Goal: Find contact information: Find contact information

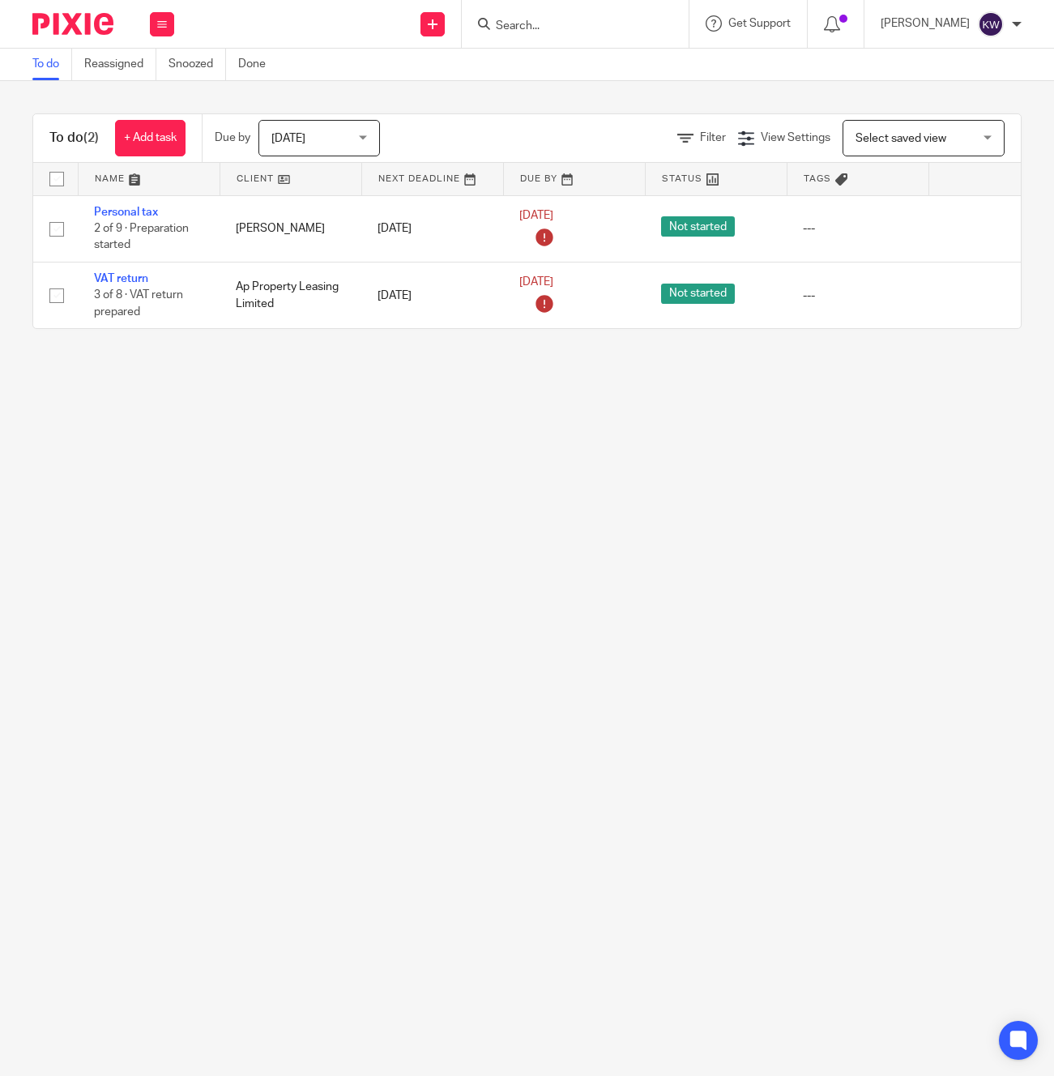
click at [580, 28] on input "Search" at bounding box center [567, 26] width 146 height 15
click at [549, 28] on input "Search" at bounding box center [567, 26] width 146 height 15
type input "aspenwo"
click at [548, 72] on link at bounding box center [628, 69] width 274 height 37
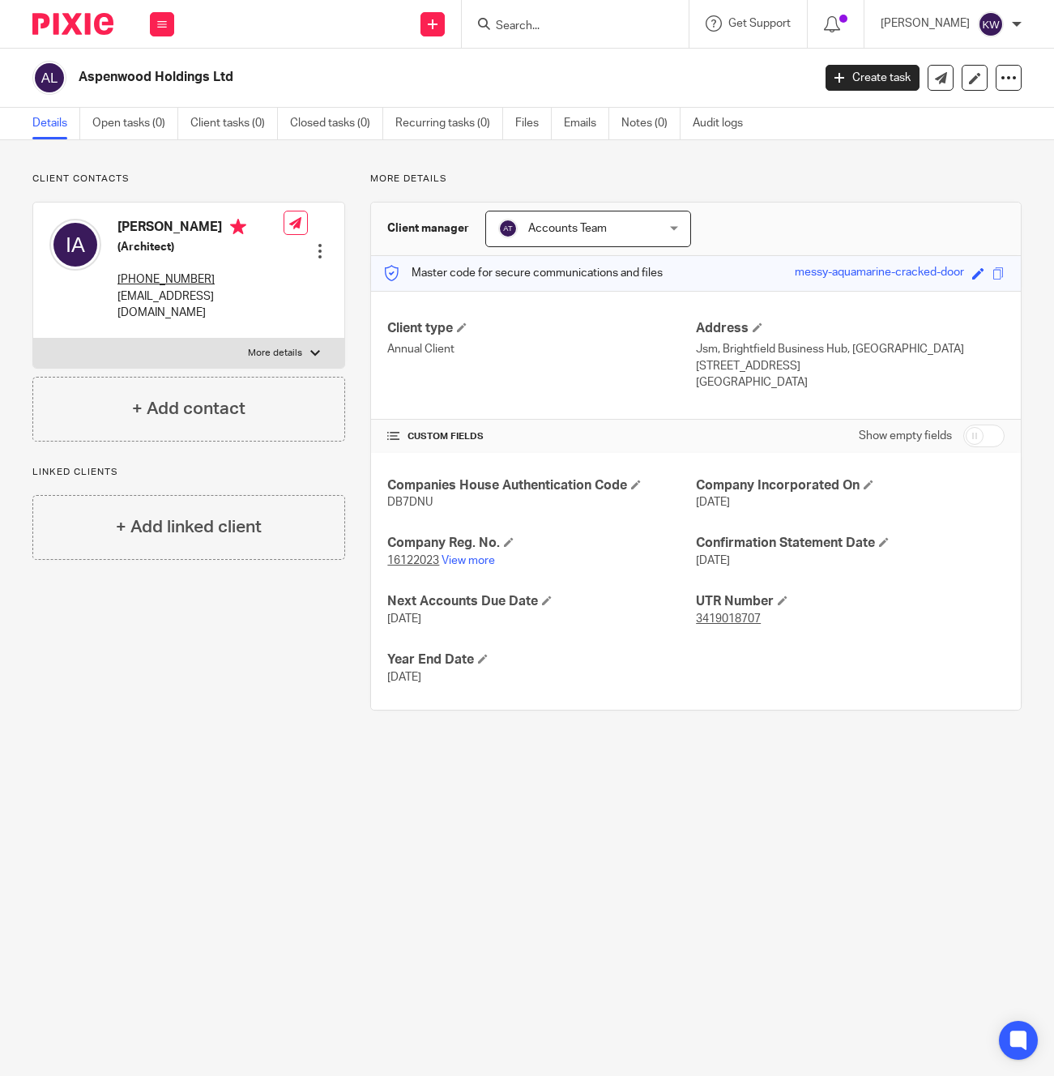
click at [179, 288] on p "[EMAIL_ADDRESS][DOMAIN_NAME]" at bounding box center [200, 304] width 166 height 33
click at [181, 301] on p "[EMAIL_ADDRESS][DOMAIN_NAME]" at bounding box center [200, 304] width 166 height 33
copy div "[EMAIL_ADDRESS][DOMAIN_NAME]"
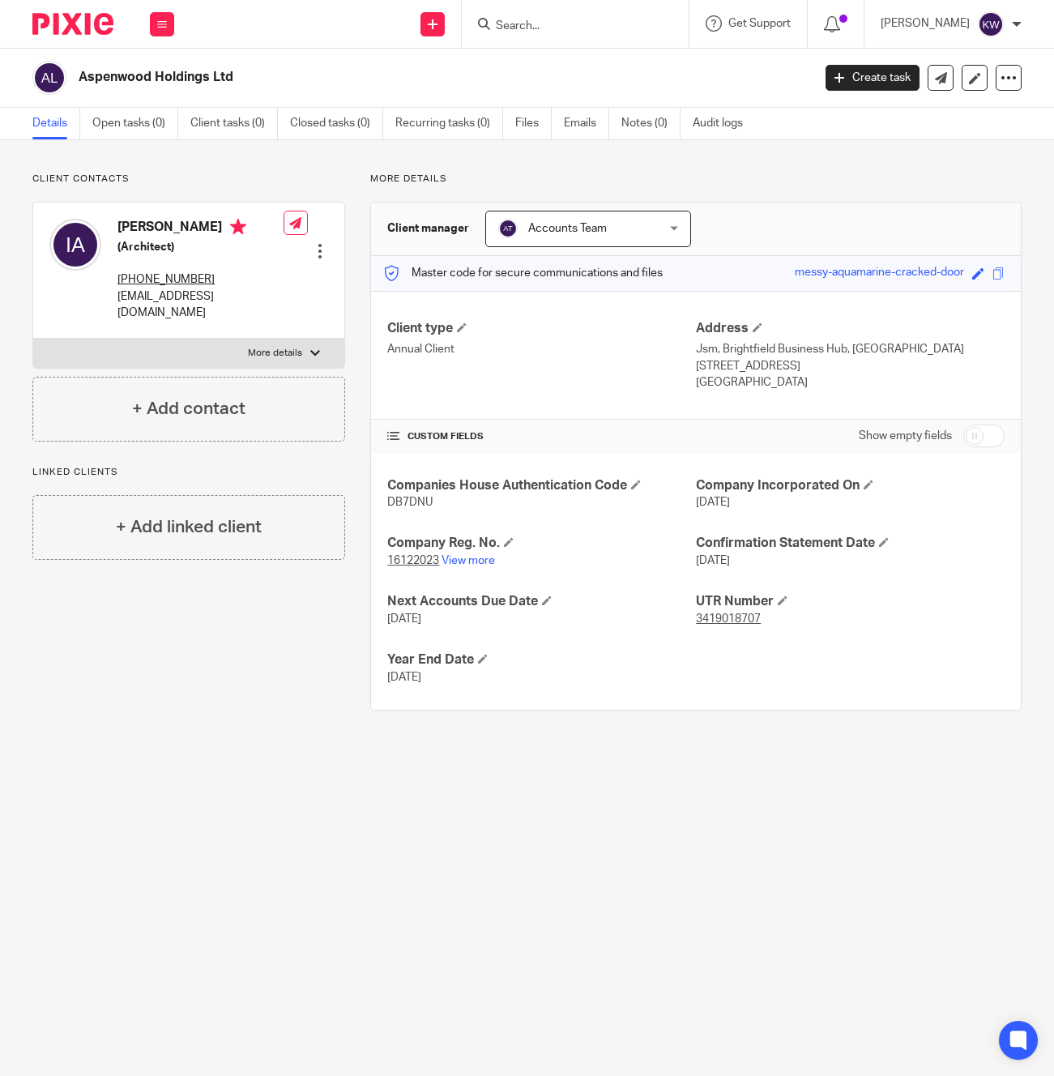
click at [203, 76] on h2 "Aspenwood Holdings Ltd" at bounding box center [368, 77] width 578 height 17
copy main "Aspenwood Holdings Ltd Create task Update from Companies House Export data Merg…"
click at [557, 31] on input "Search" at bounding box center [567, 26] width 146 height 15
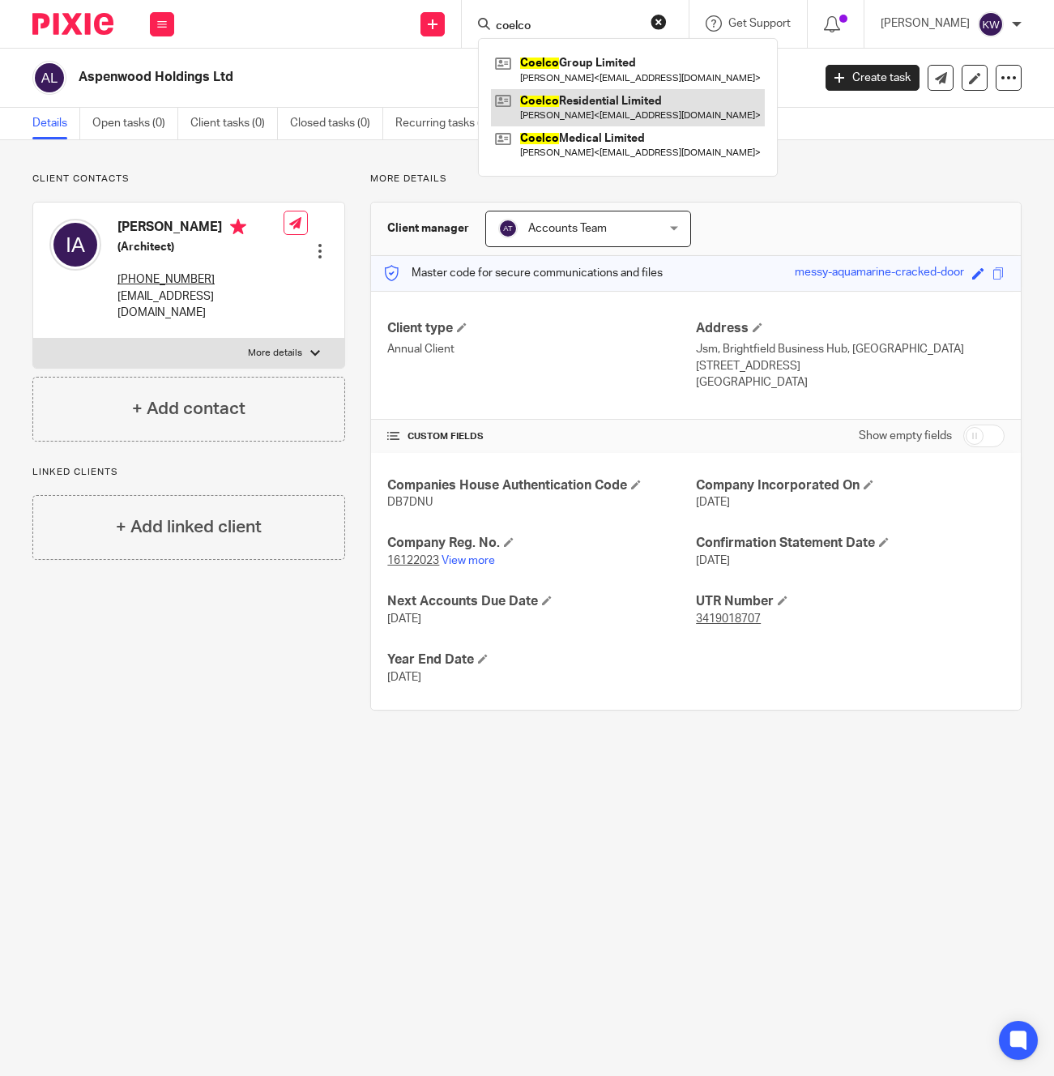
type input "coelco"
click at [580, 108] on link at bounding box center [628, 107] width 274 height 37
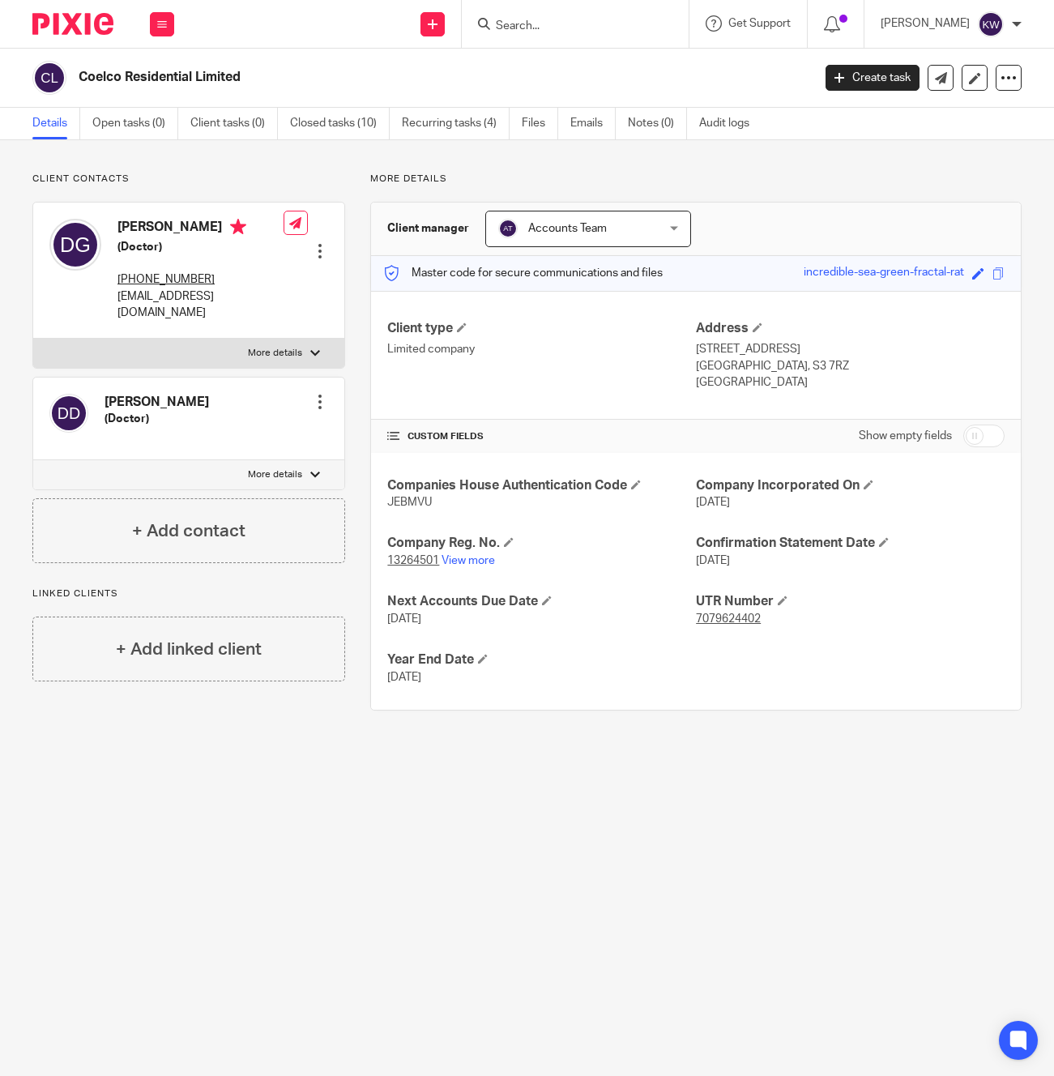
click at [180, 309] on p "c.fragkoulakis@gmail.com" at bounding box center [200, 304] width 166 height 33
click at [585, 11] on div at bounding box center [575, 24] width 227 height 48
click at [579, 31] on input "Search" at bounding box center [567, 26] width 146 height 15
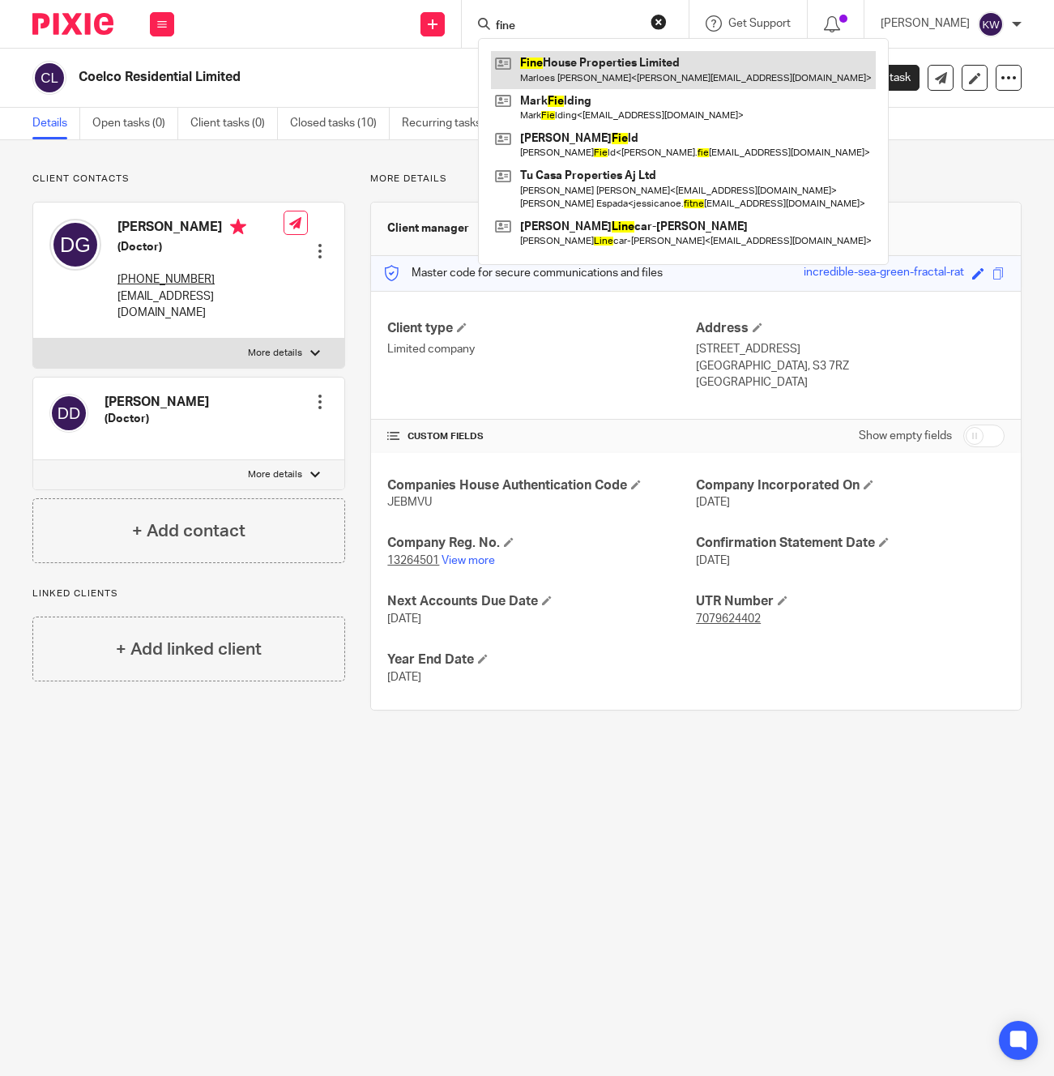
type input "fine"
click at [592, 79] on link at bounding box center [683, 69] width 385 height 37
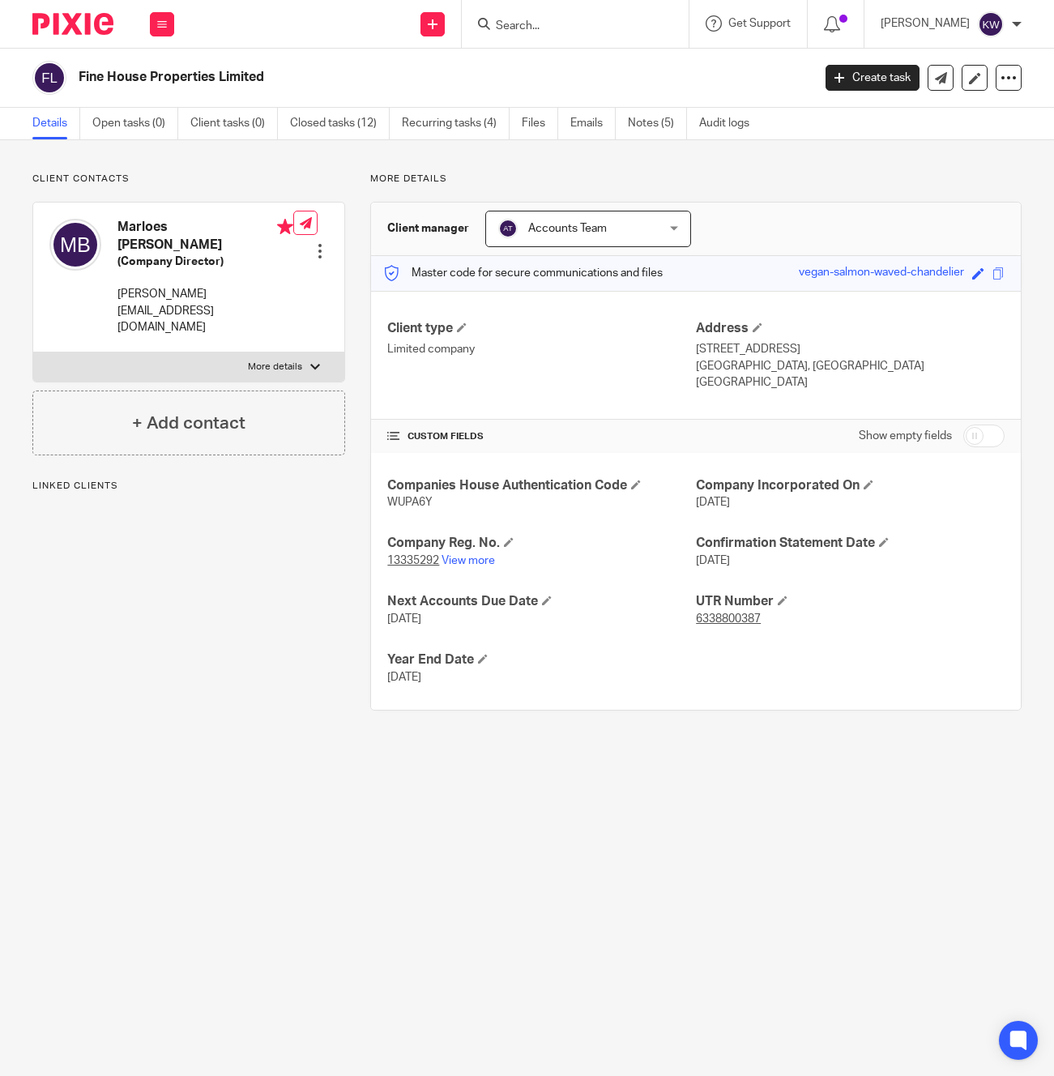
click at [168, 292] on p "m.a.p.bartels@gmail.com" at bounding box center [205, 310] width 176 height 49
click at [168, 292] on p "[PERSON_NAME][EMAIL_ADDRESS][DOMAIN_NAME]" at bounding box center [205, 310] width 176 height 49
copy div "m.a.p.bartels@gmail.com"
drag, startPoint x: 599, startPoint y: 28, endPoint x: 574, endPoint y: 29, distance: 26.0
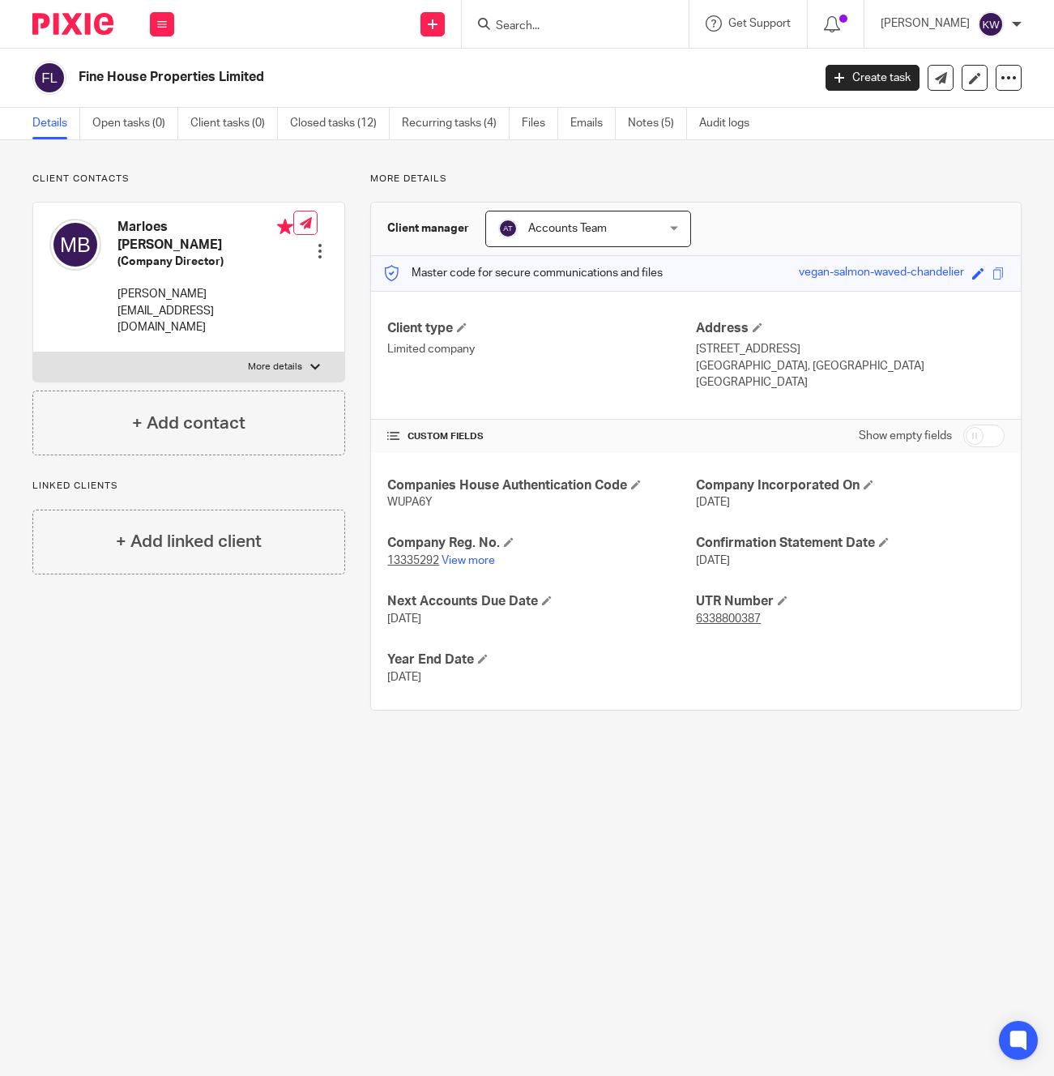
click at [599, 28] on input "Search" at bounding box center [567, 26] width 146 height 15
type input "fix"
click at [574, 67] on link at bounding box center [591, 63] width 201 height 24
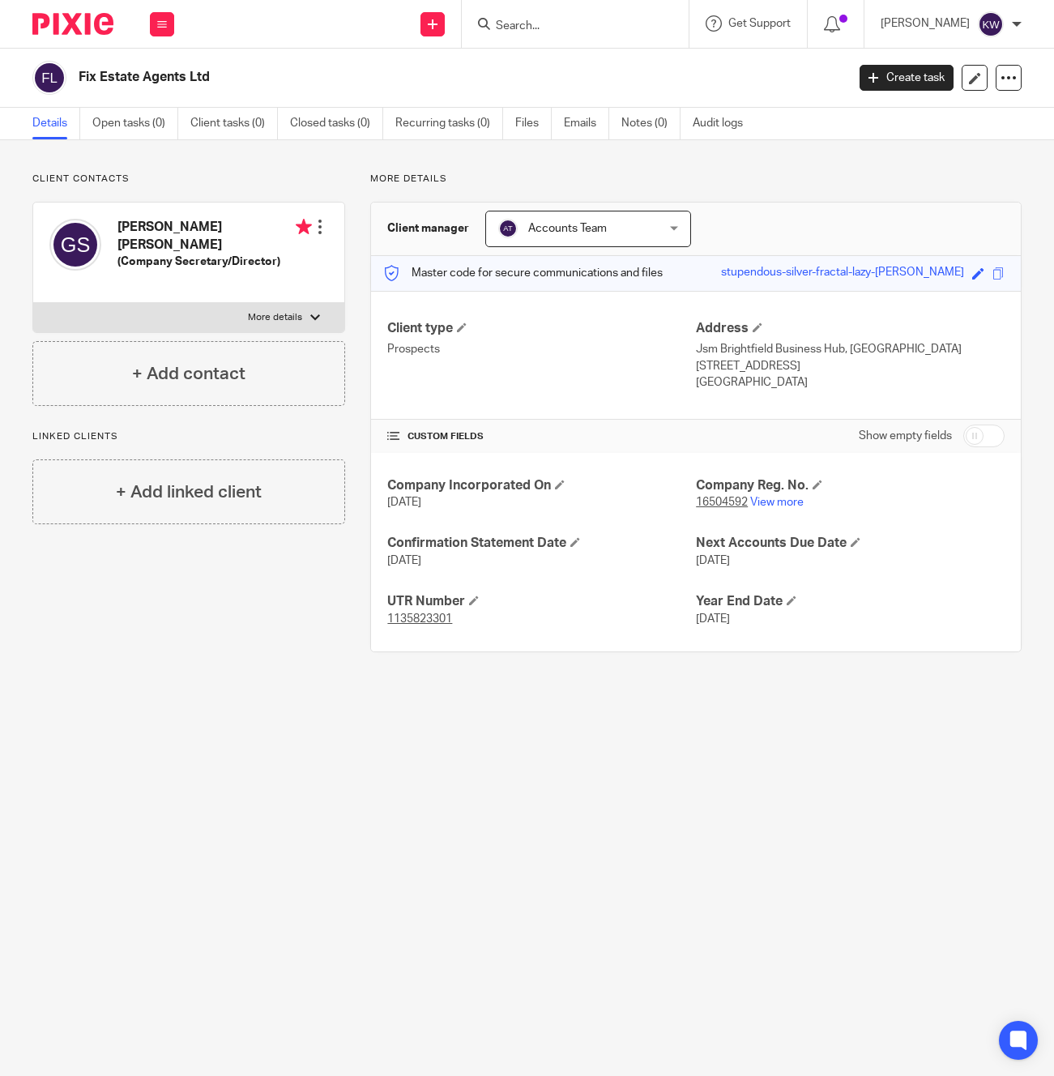
click at [597, 28] on input "Search" at bounding box center [567, 26] width 146 height 15
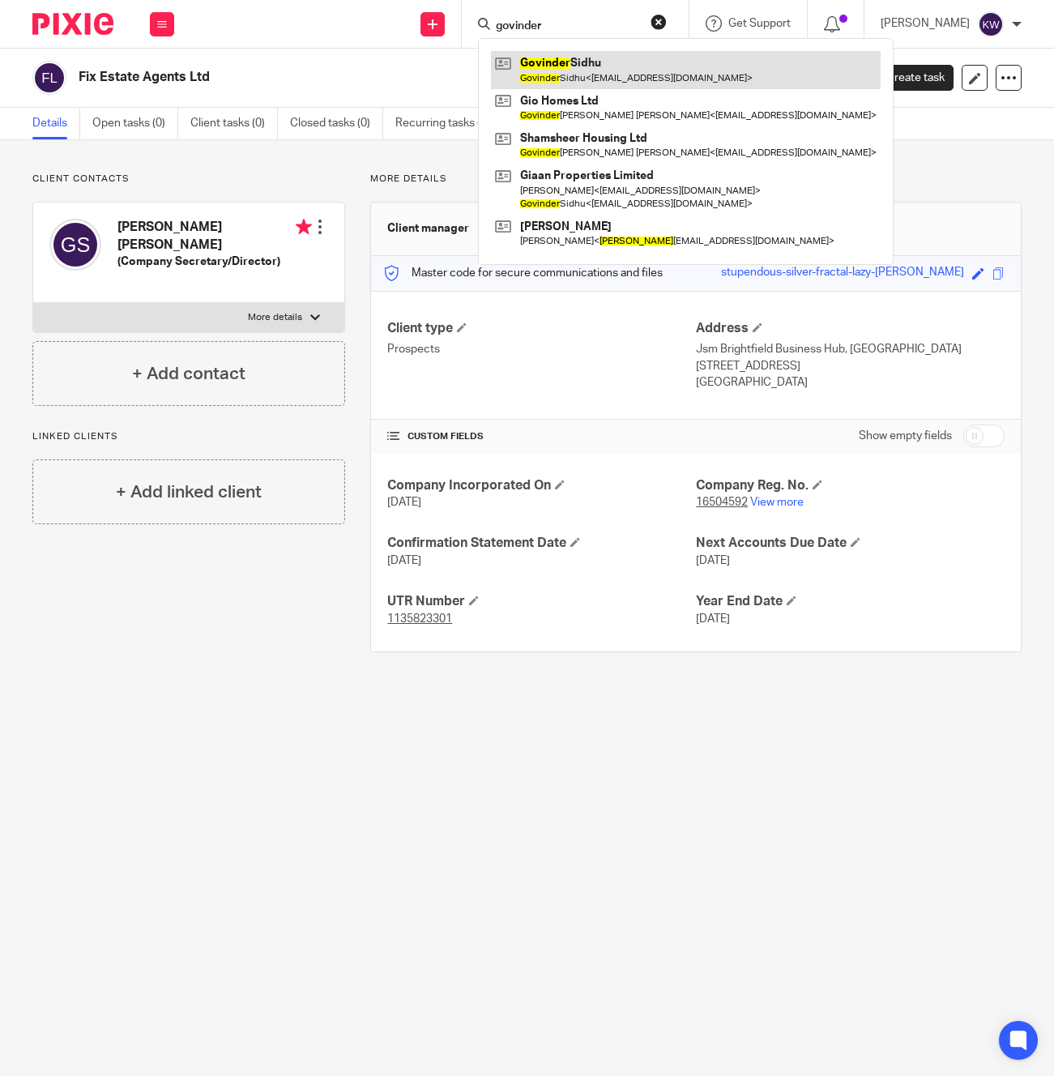
type input "govinder"
click at [612, 75] on link at bounding box center [686, 69] width 390 height 37
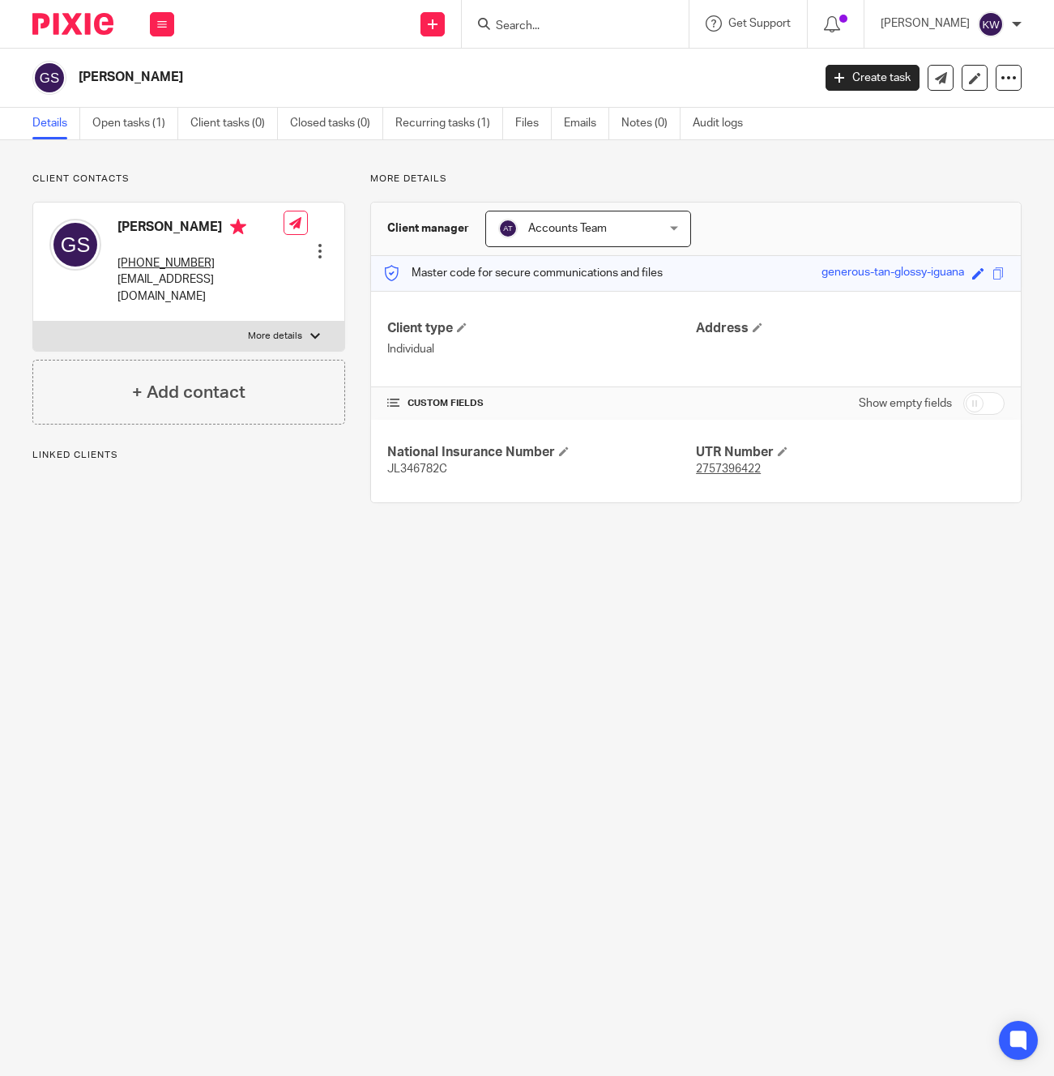
click at [181, 282] on p "[EMAIL_ADDRESS][DOMAIN_NAME]" at bounding box center [200, 287] width 166 height 33
copy div "[EMAIL_ADDRESS][DOMAIN_NAME]"
click at [536, 27] on input "Search" at bounding box center [567, 26] width 146 height 15
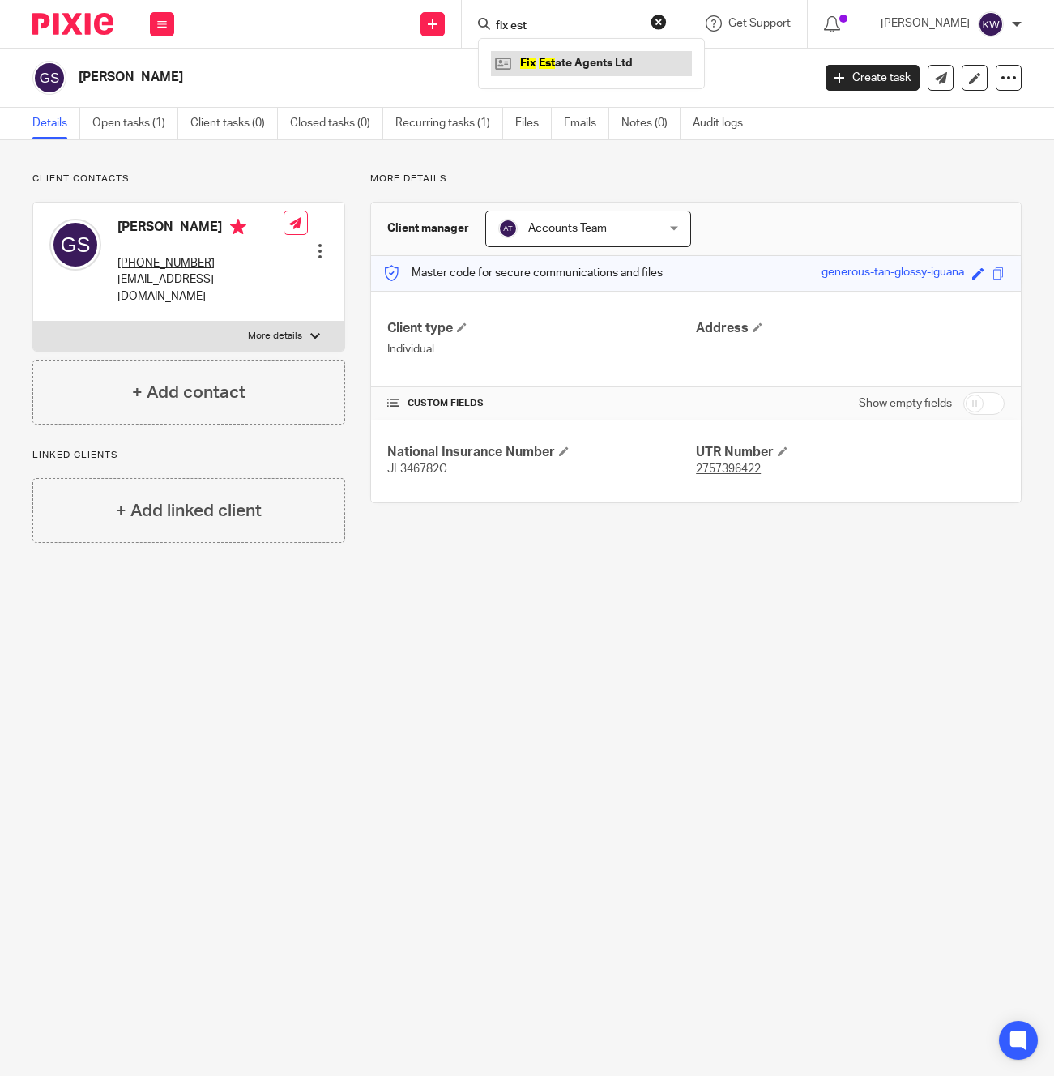
type input "fix est"
click at [554, 68] on link at bounding box center [591, 63] width 201 height 24
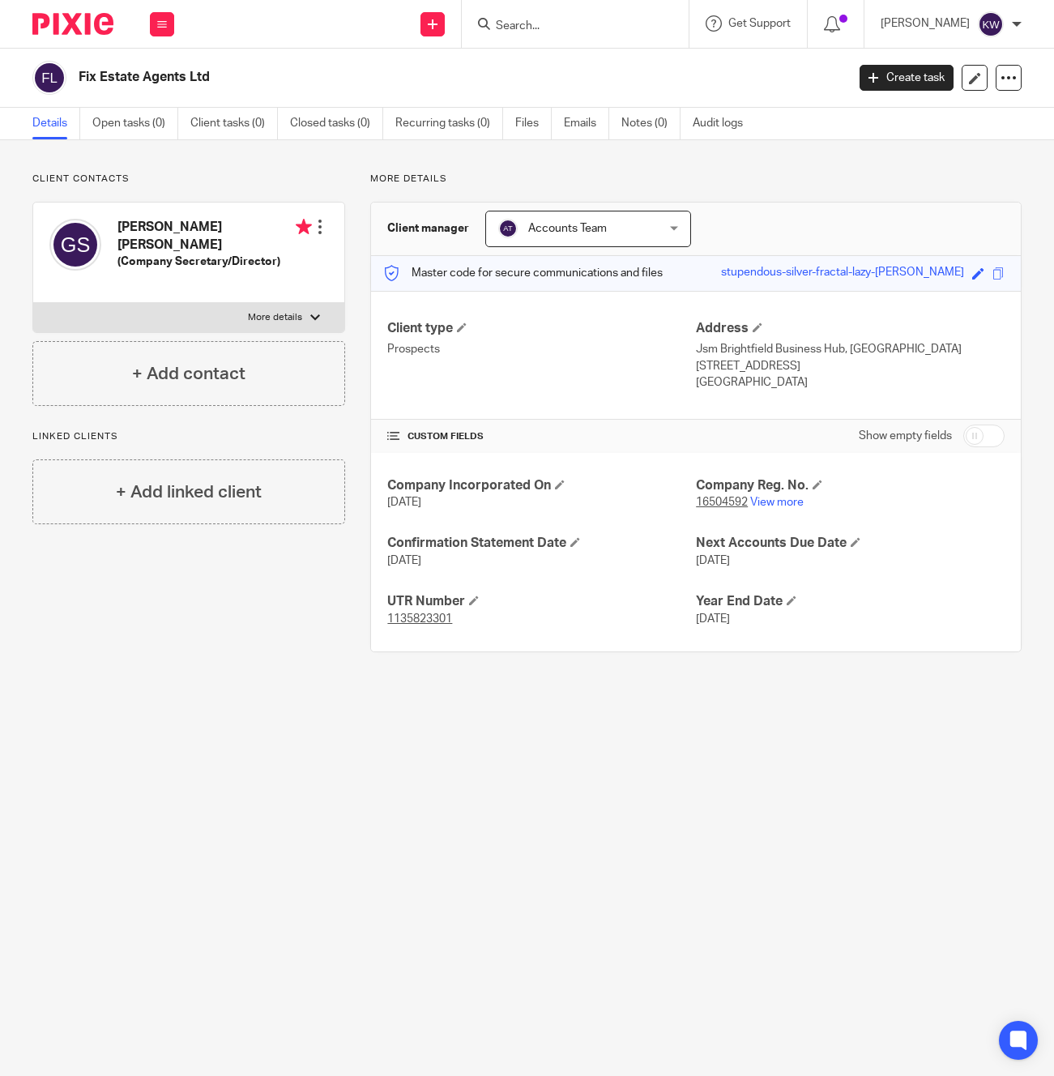
click at [556, 34] on div at bounding box center [575, 24] width 227 height 48
click at [558, 23] on input "Search" at bounding box center [567, 26] width 146 height 15
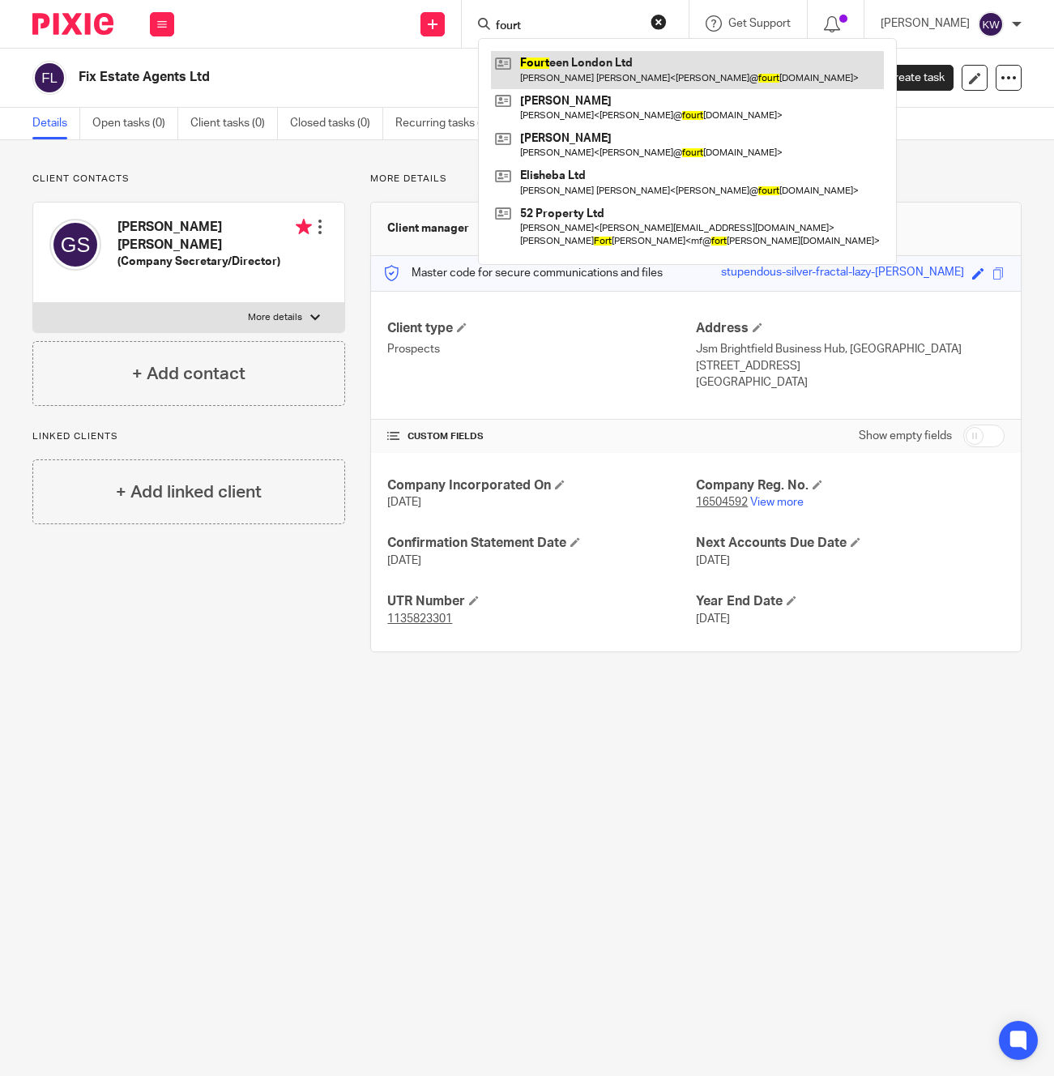
type input "fourt"
click at [562, 68] on link at bounding box center [687, 69] width 393 height 37
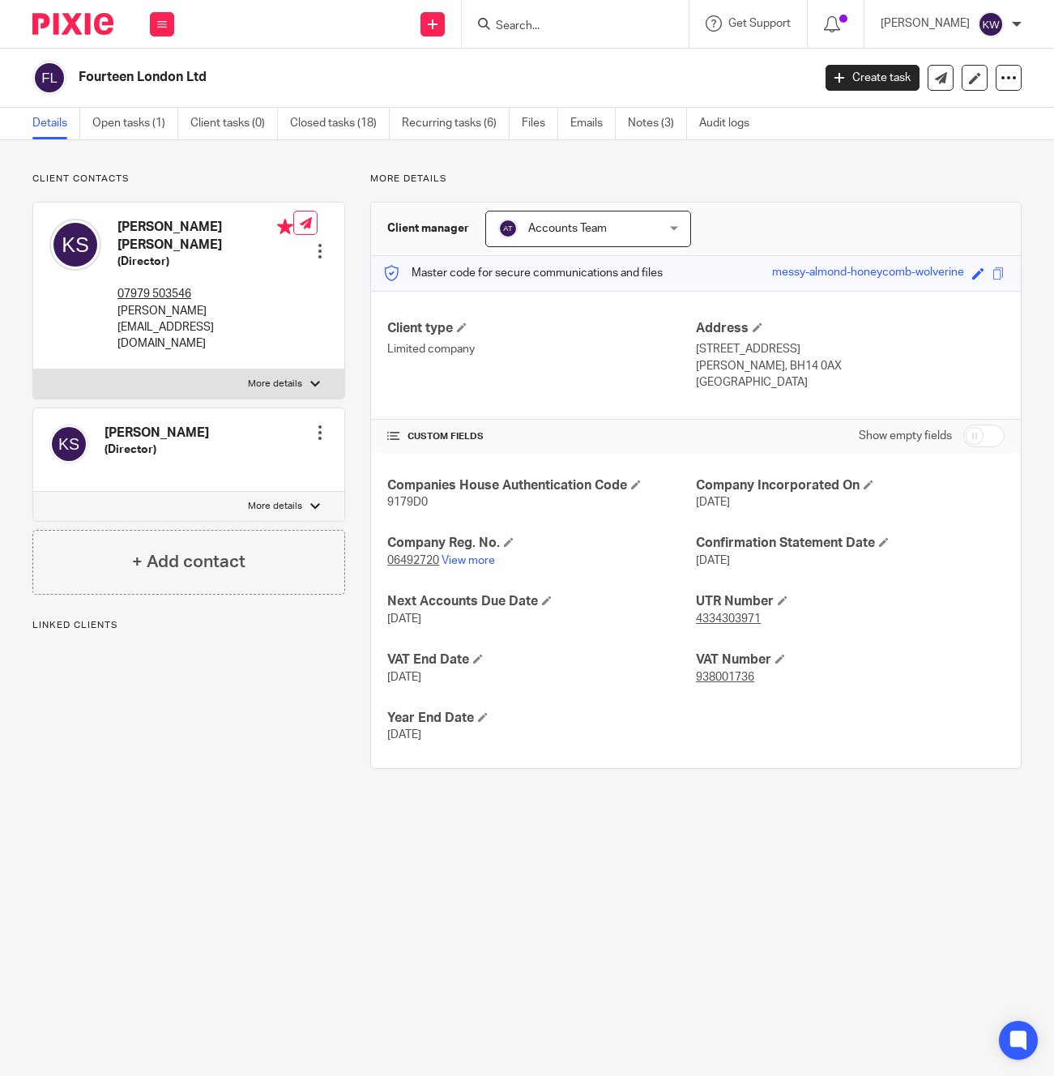
click at [162, 303] on p "[PERSON_NAME][EMAIL_ADDRESS][DOMAIN_NAME]" at bounding box center [205, 327] width 176 height 49
copy div "[PERSON_NAME][EMAIL_ADDRESS][DOMAIN_NAME]"
click at [561, 20] on input "Search" at bounding box center [567, 26] width 146 height 15
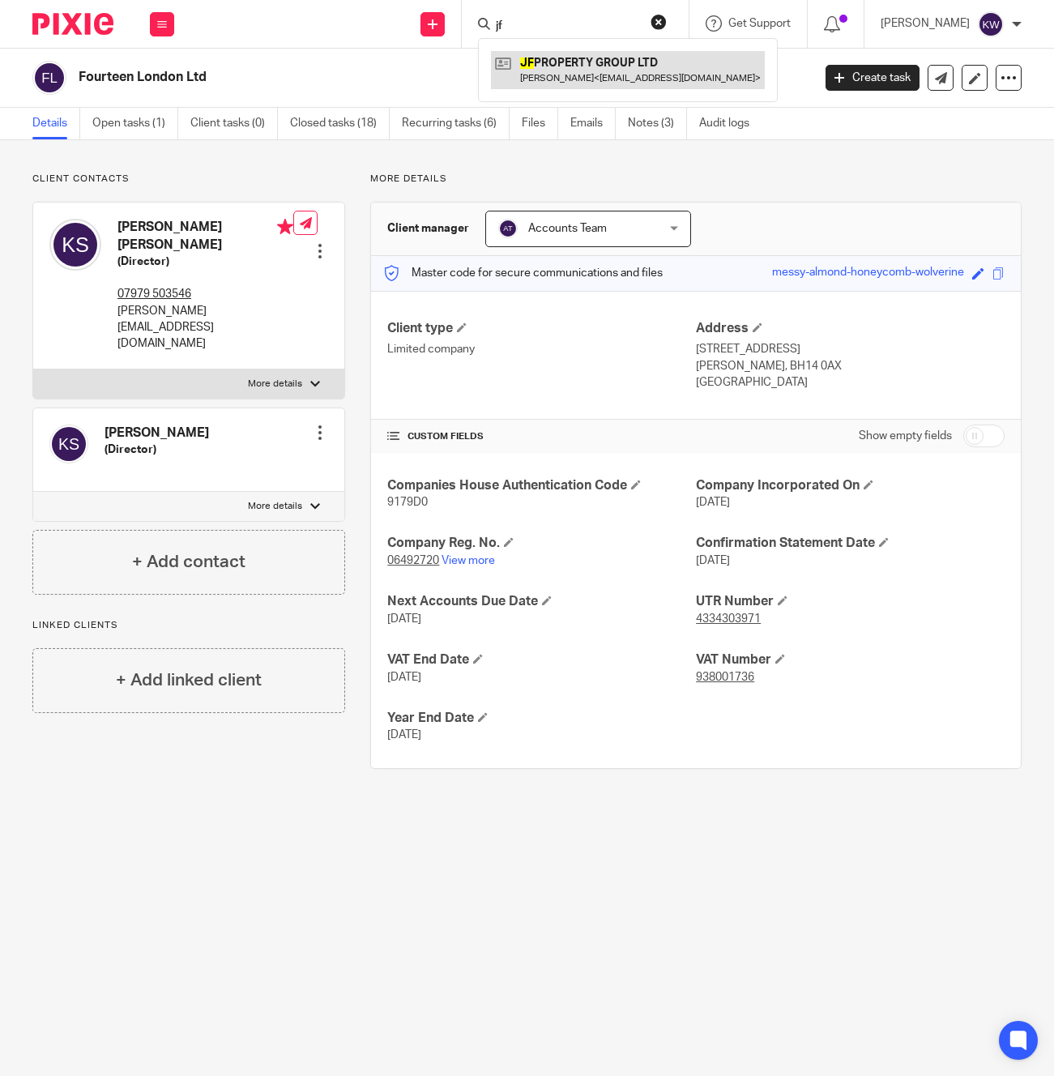
type input "jf"
click at [590, 76] on link at bounding box center [628, 69] width 274 height 37
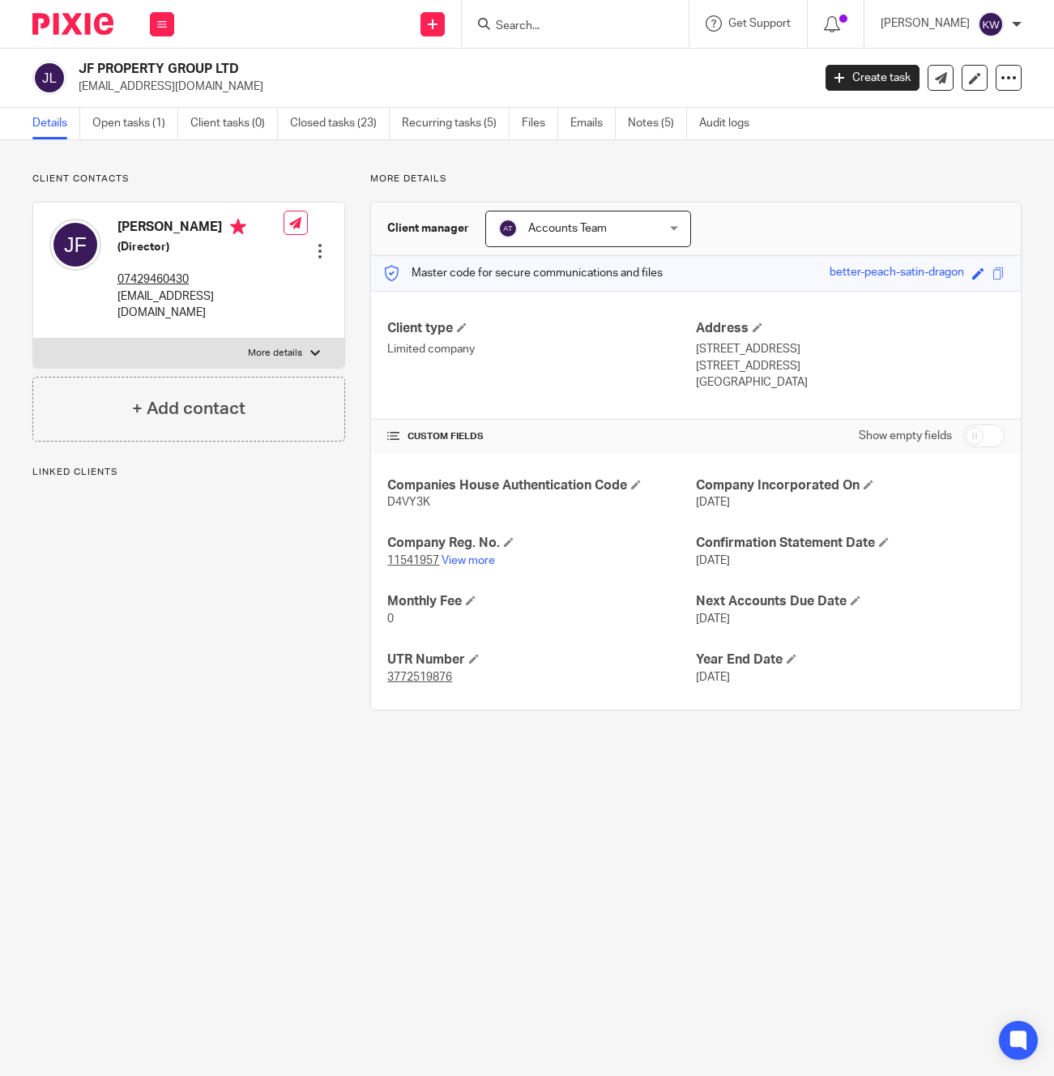
click at [175, 292] on p "jakefairclough95@gmail.com" at bounding box center [200, 304] width 166 height 33
copy div "jakefairclough95@gmail.com"
click at [587, 29] on input "Search" at bounding box center [567, 26] width 146 height 15
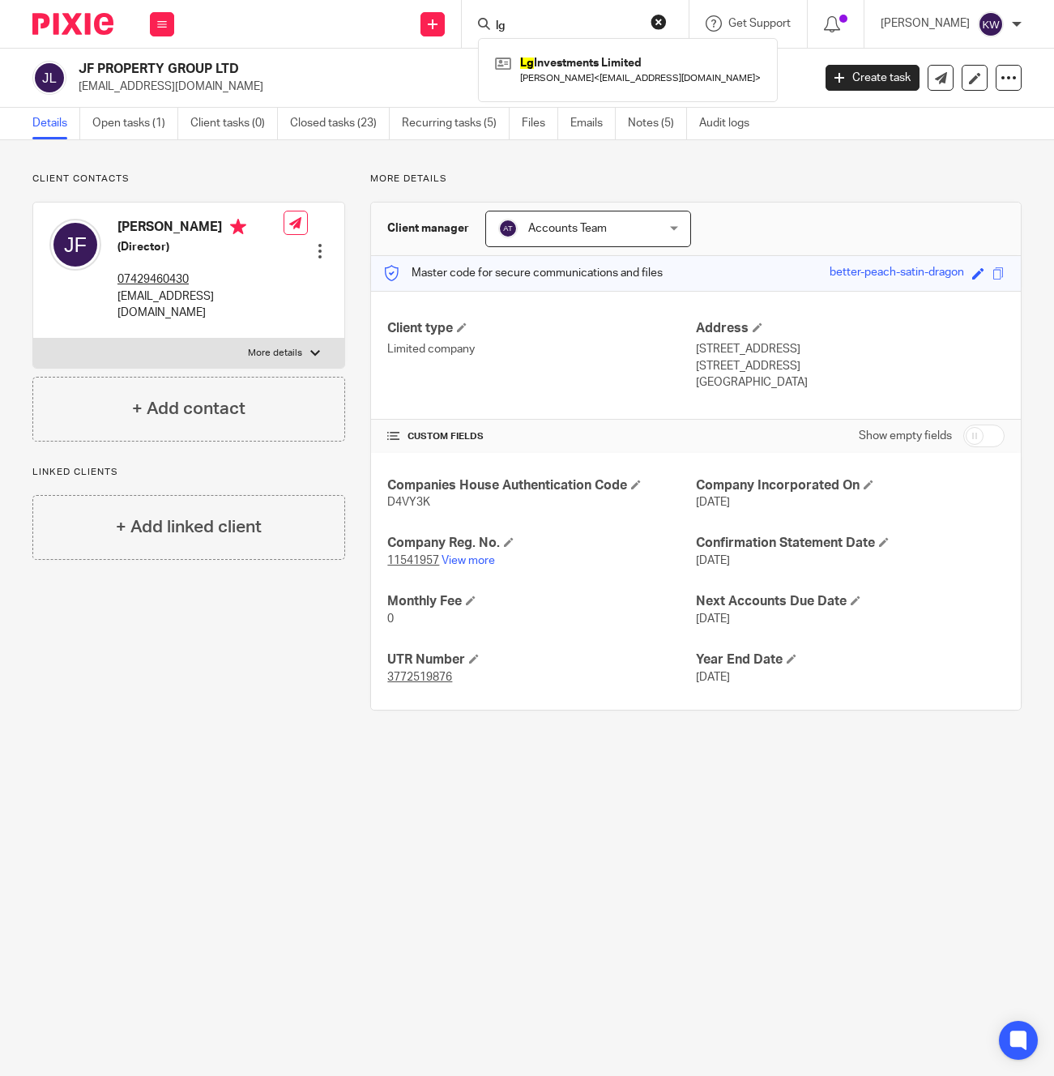
type input "l"
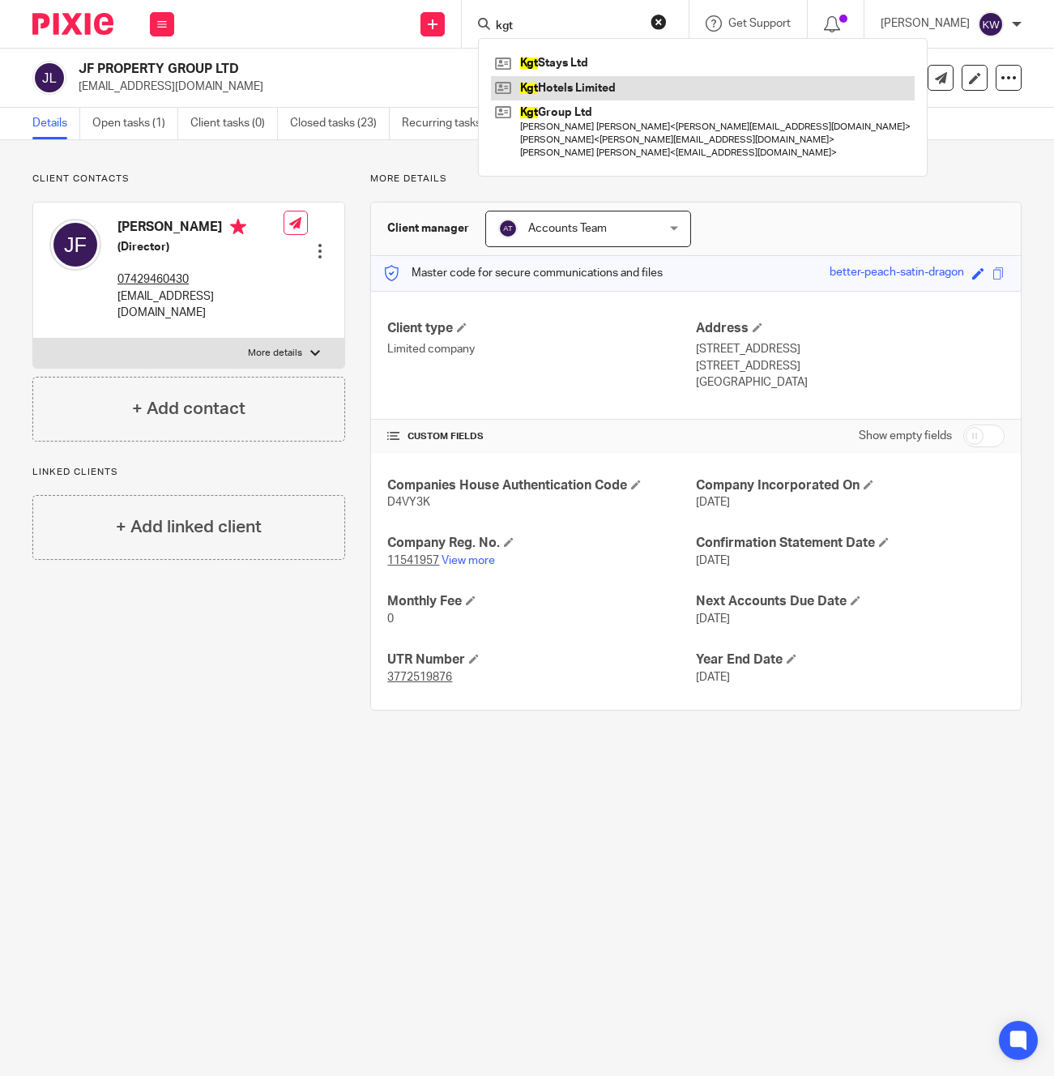
type input "kgt"
click at [607, 87] on link at bounding box center [703, 88] width 424 height 24
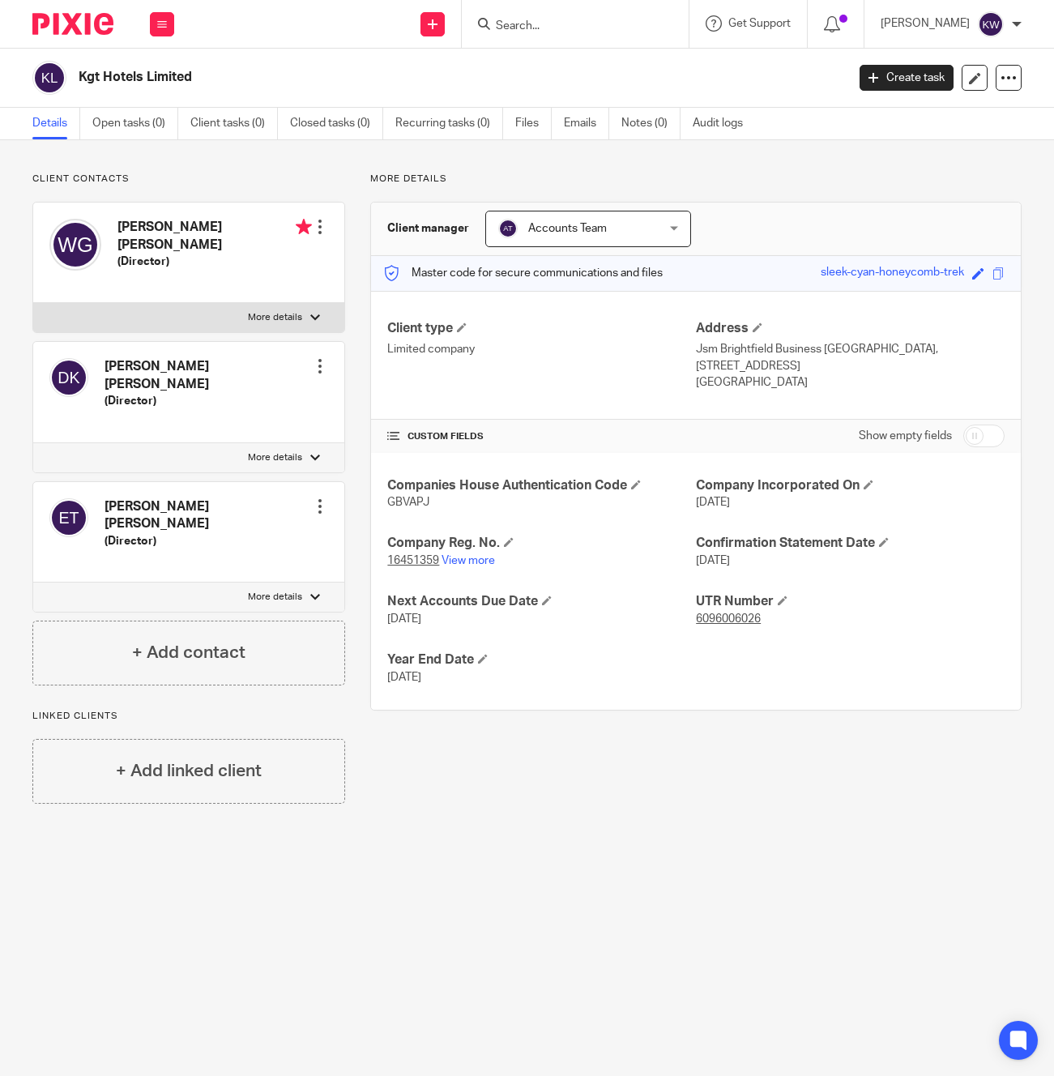
click at [595, 27] on input "Search" at bounding box center [567, 26] width 146 height 15
click at [591, 27] on input "Search" at bounding box center [567, 26] width 146 height 15
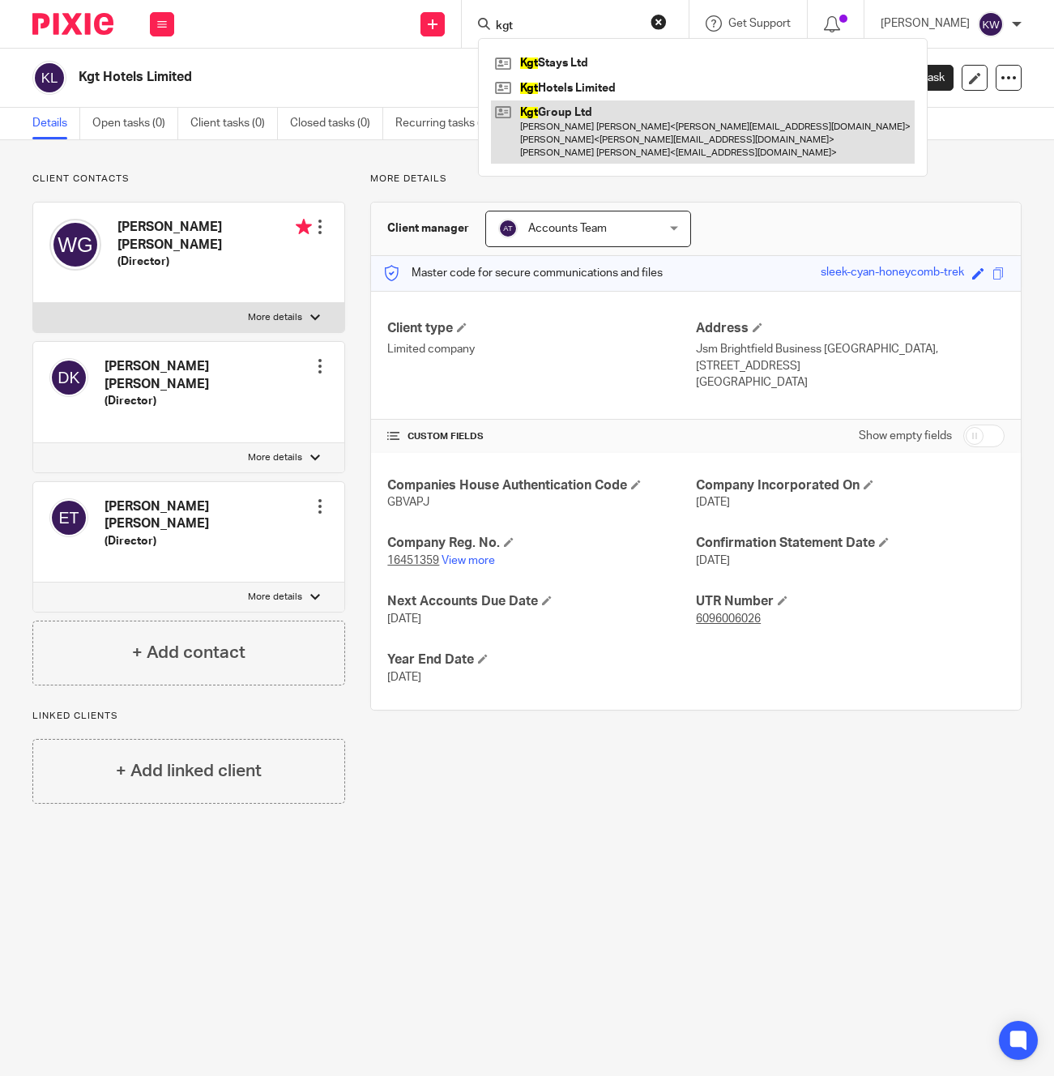
type input "kgt"
click at [598, 144] on link at bounding box center [703, 132] width 424 height 64
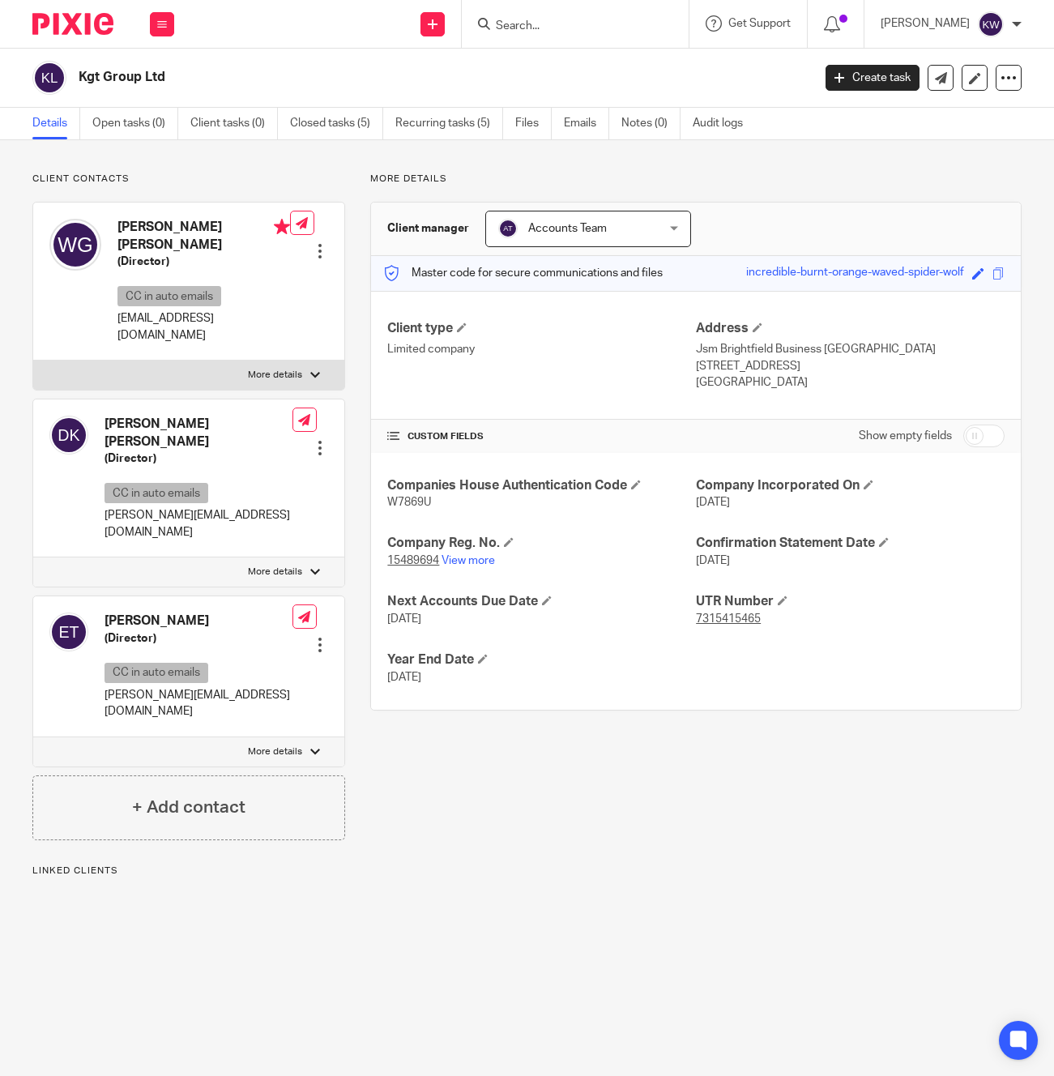
click at [156, 310] on p "[EMAIL_ADDRESS][DOMAIN_NAME]" at bounding box center [203, 326] width 173 height 33
drag, startPoint x: 574, startPoint y: 33, endPoint x: 567, endPoint y: 24, distance: 11.5
click at [573, 30] on div at bounding box center [575, 24] width 227 height 48
click at [567, 24] on input "Search" at bounding box center [567, 26] width 146 height 15
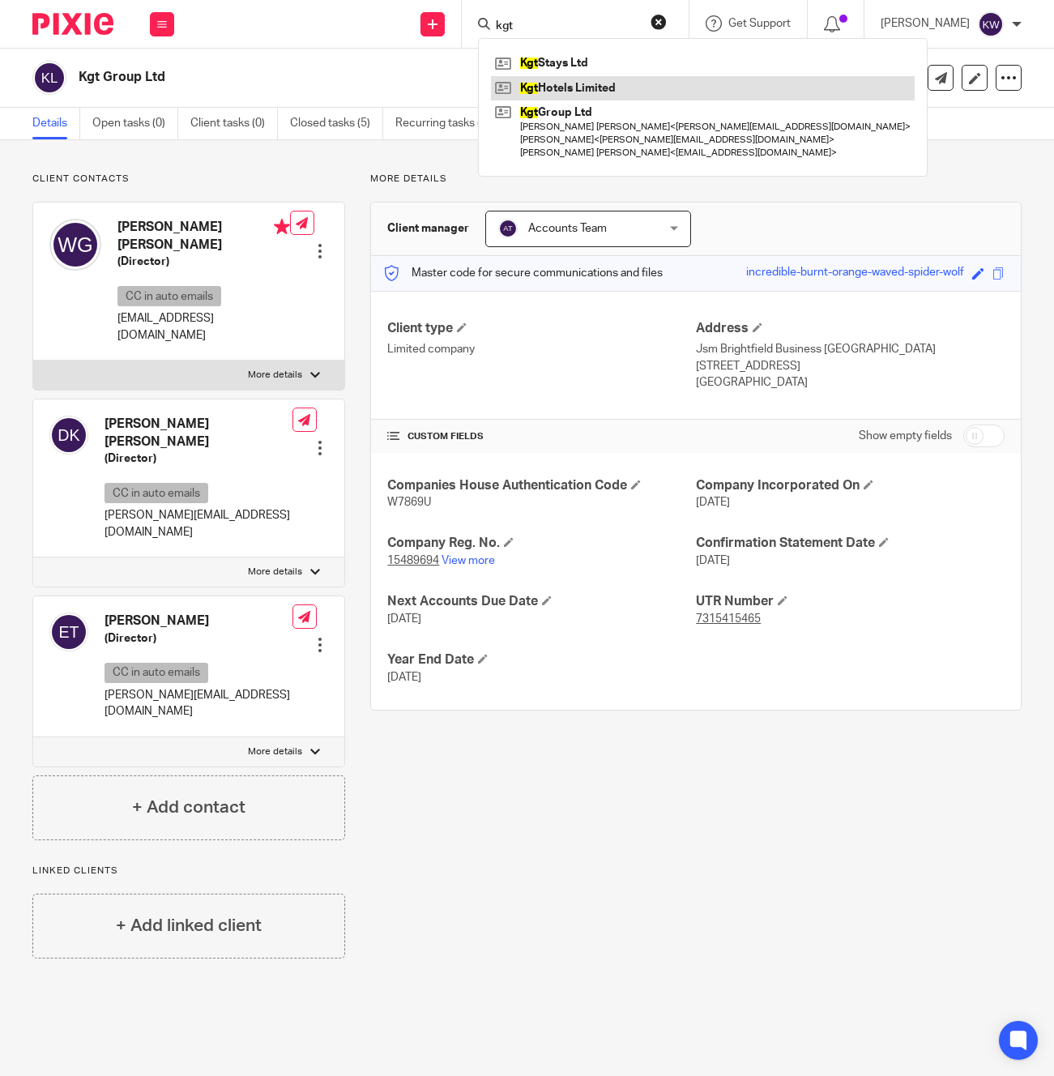
type input "kgt"
click at [596, 98] on link at bounding box center [703, 88] width 424 height 24
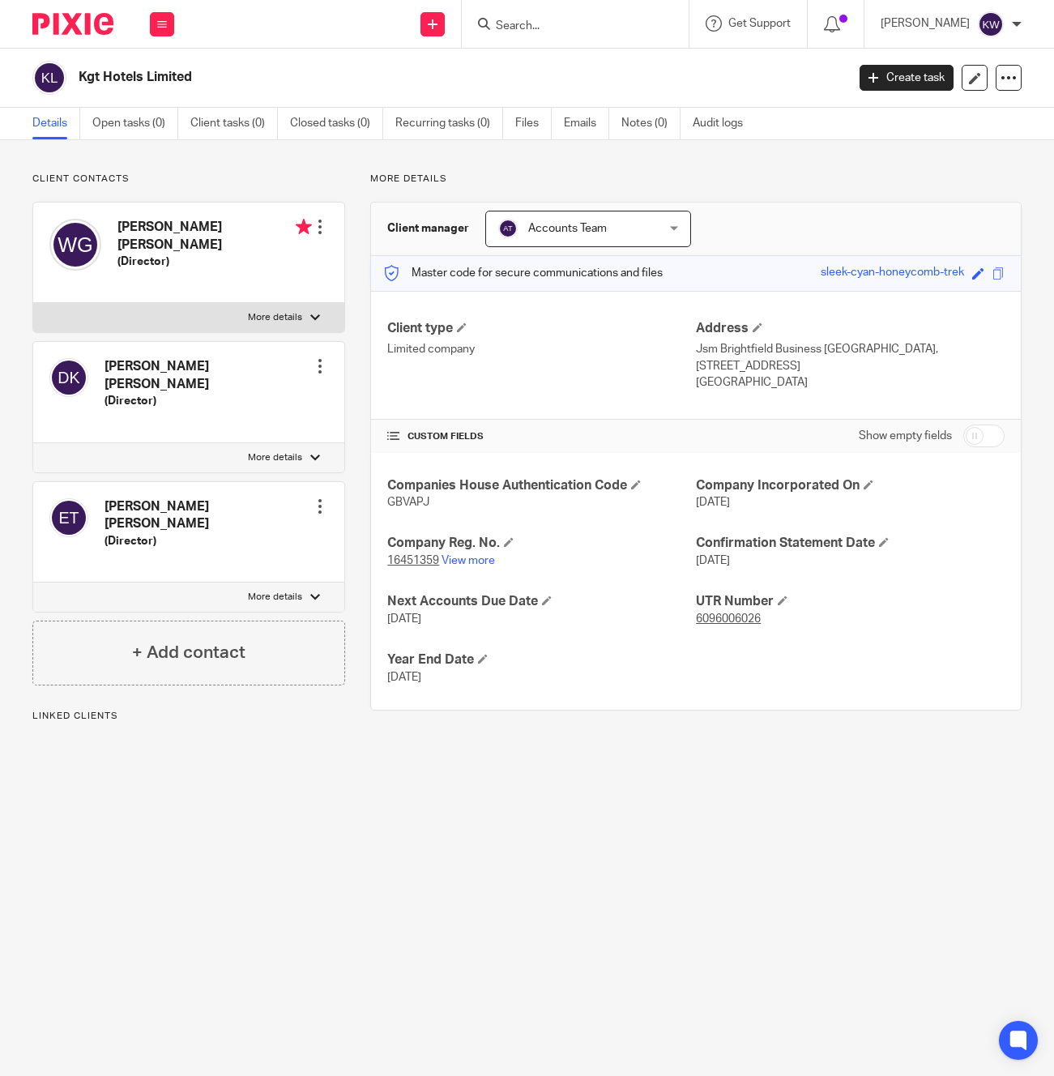
drag, startPoint x: 595, startPoint y: 42, endPoint x: 591, endPoint y: 32, distance: 10.2
click at [595, 41] on div at bounding box center [575, 24] width 227 height 48
click at [591, 32] on input "Search" at bounding box center [567, 26] width 146 height 15
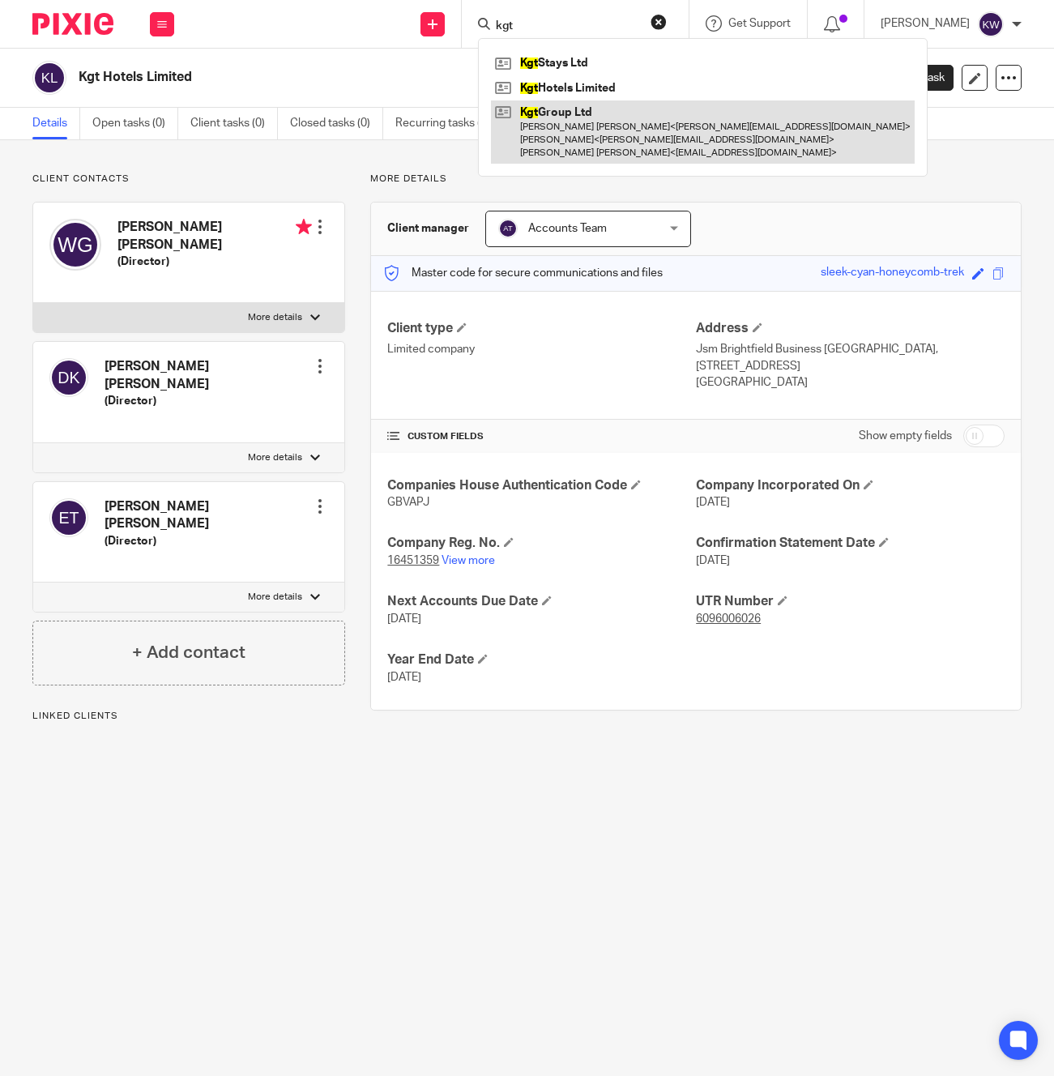
type input "kgt"
click at [593, 135] on link at bounding box center [703, 132] width 424 height 64
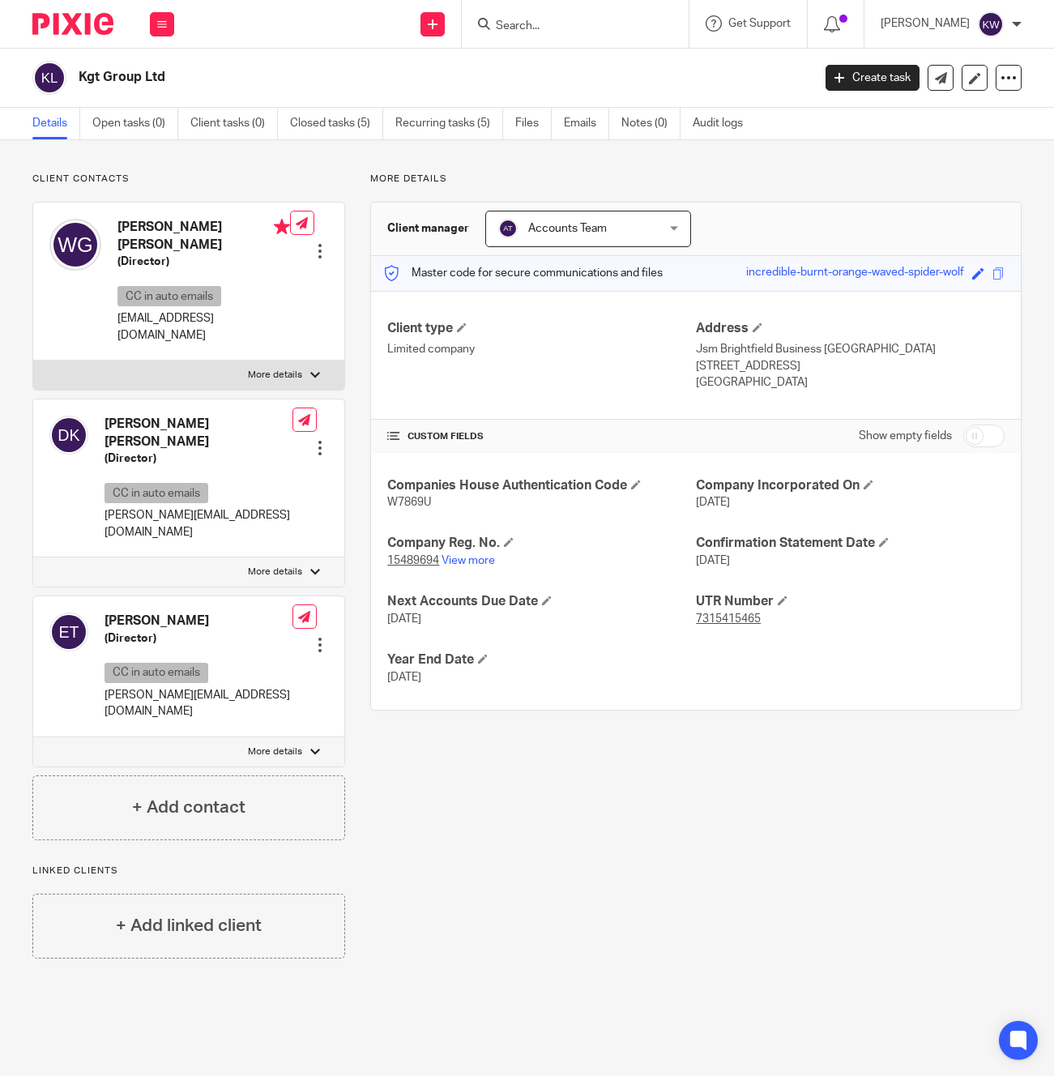
click at [156, 310] on p "waltergoba@me.com" at bounding box center [203, 326] width 173 height 33
click at [156, 310] on p "[EMAIL_ADDRESS][DOMAIN_NAME]" at bounding box center [203, 326] width 173 height 33
copy div "[EMAIL_ADDRESS][DOMAIN_NAME]"
click at [164, 507] on p "[PERSON_NAME][EMAIL_ADDRESS][DOMAIN_NAME]" at bounding box center [199, 523] width 188 height 33
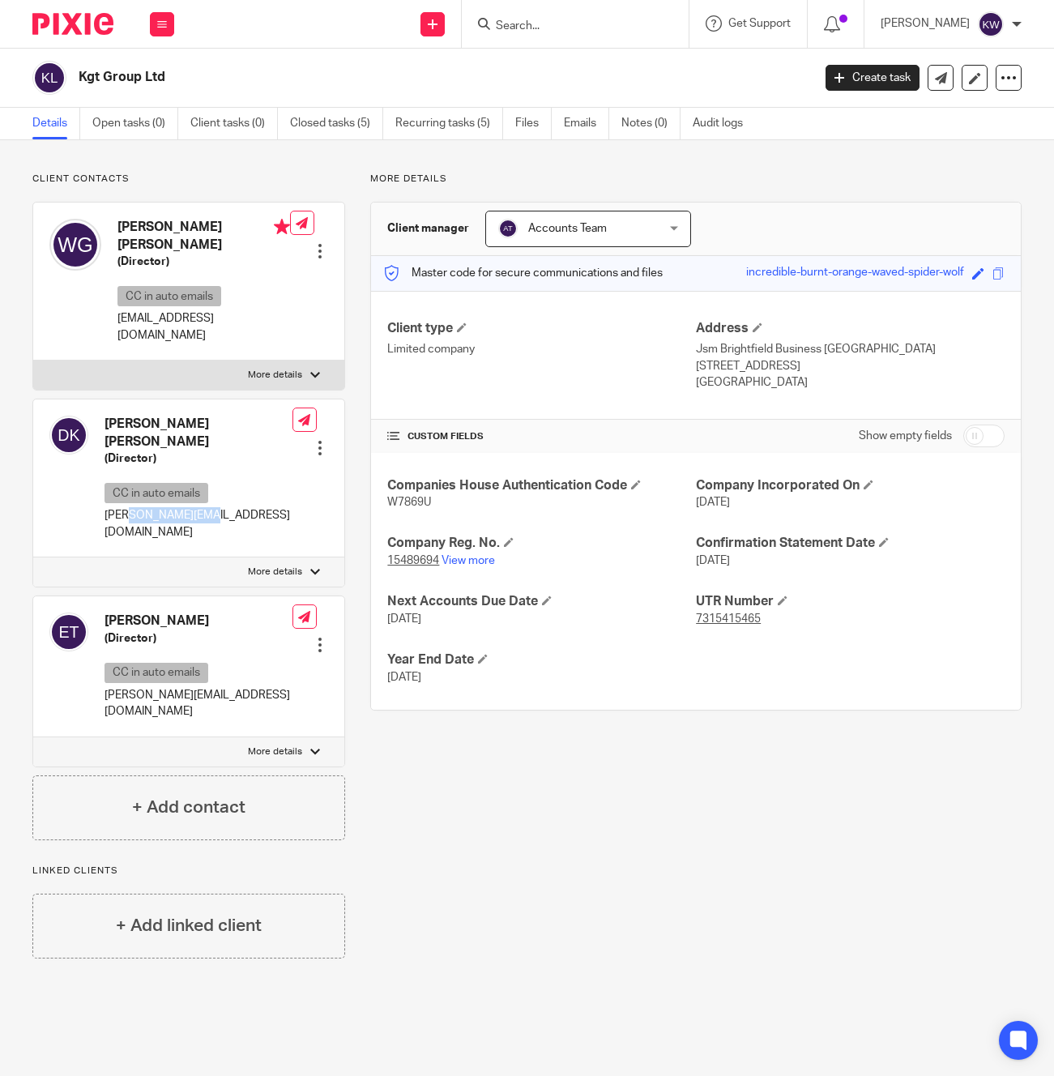
click at [164, 507] on p "[PERSON_NAME][EMAIL_ADDRESS][DOMAIN_NAME]" at bounding box center [199, 523] width 188 height 33
copy div "[PERSON_NAME][EMAIL_ADDRESS][DOMAIN_NAME]"
click at [154, 612] on h4 "[PERSON_NAME]" at bounding box center [199, 620] width 188 height 17
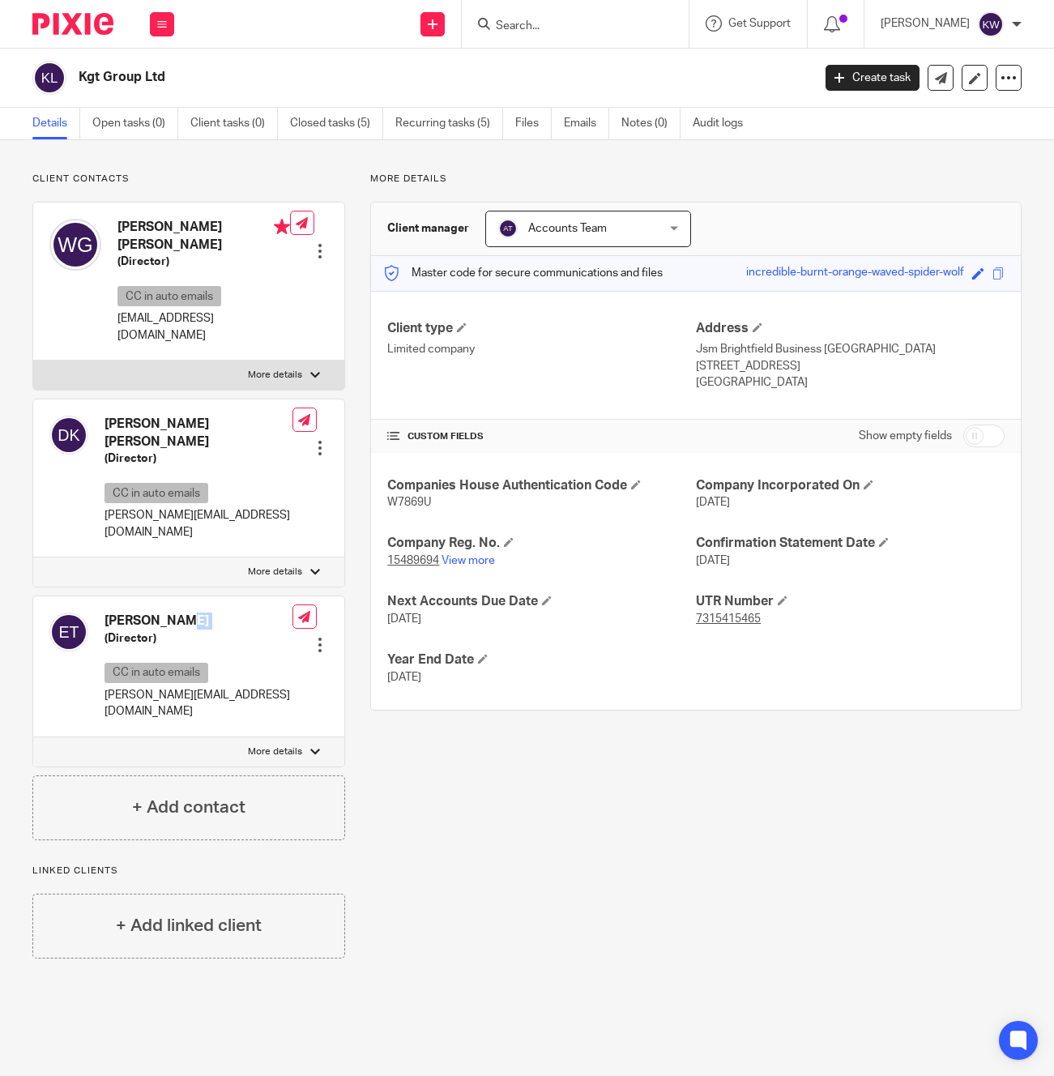
click at [154, 612] on h4 "[PERSON_NAME]" at bounding box center [199, 620] width 188 height 17
click at [177, 687] on p "[PERSON_NAME][EMAIL_ADDRESS][DOMAIN_NAME]" at bounding box center [199, 703] width 188 height 33
copy div "[PERSON_NAME][EMAIL_ADDRESS][DOMAIN_NAME]"
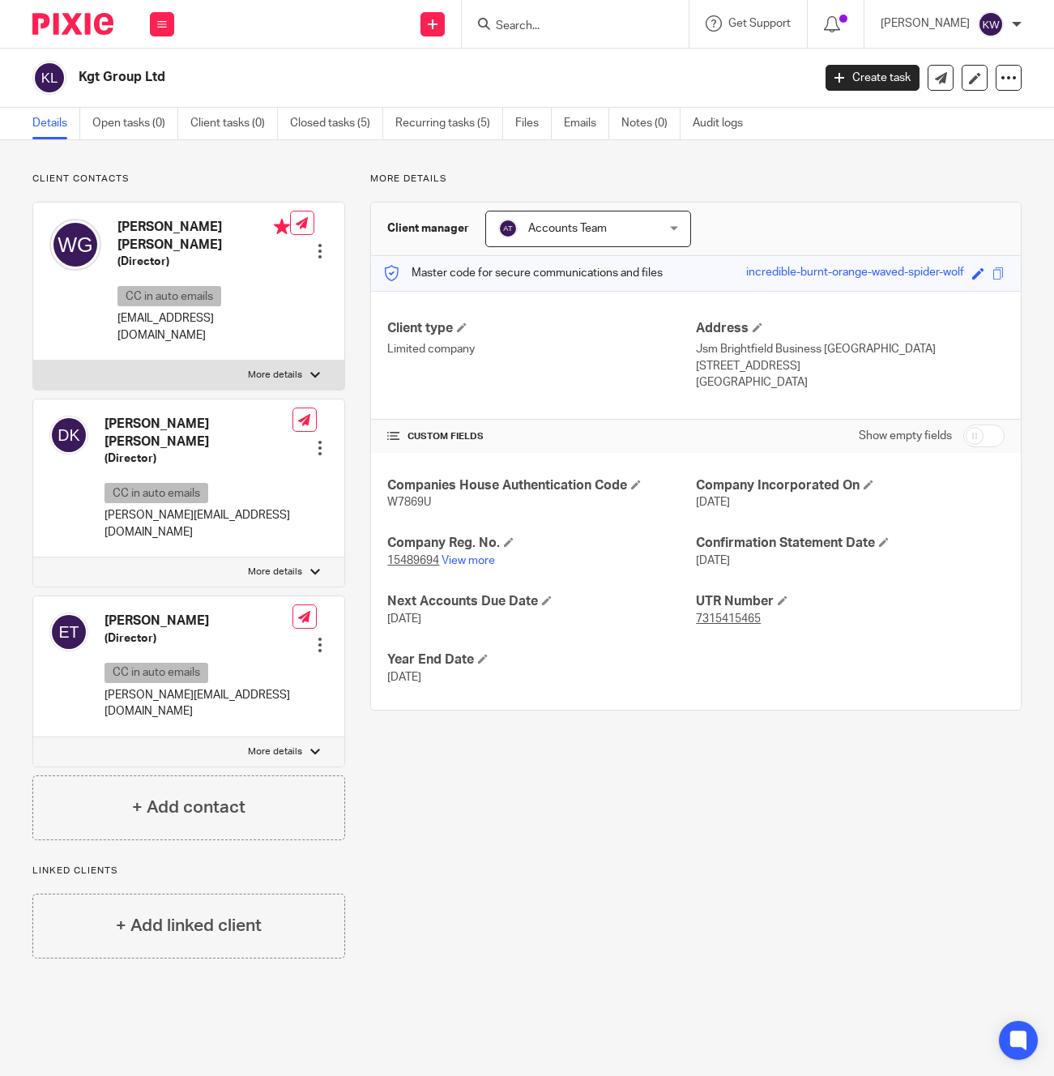
click at [581, 19] on input "Search" at bounding box center [567, 26] width 146 height 15
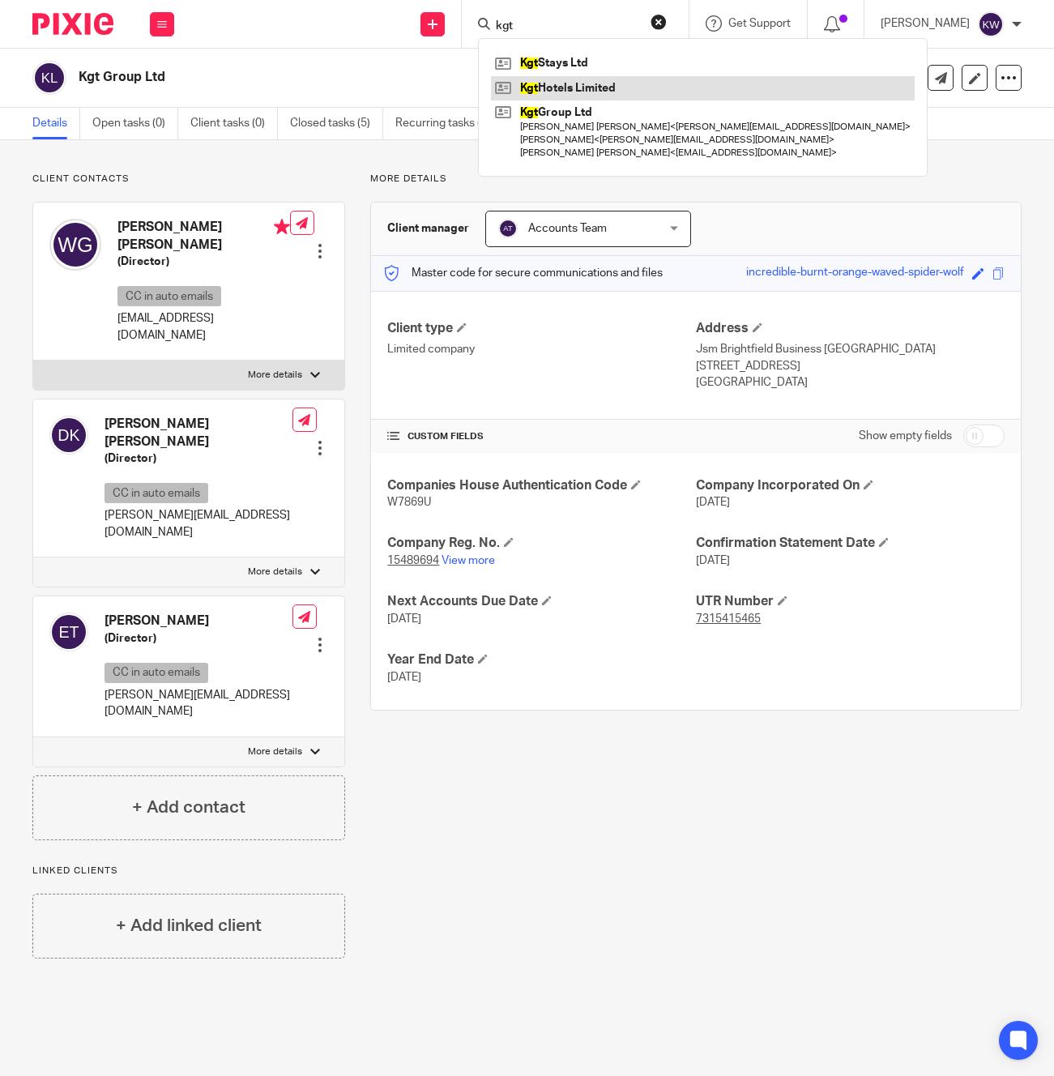
type input "kgt"
click at [586, 87] on link at bounding box center [703, 88] width 424 height 24
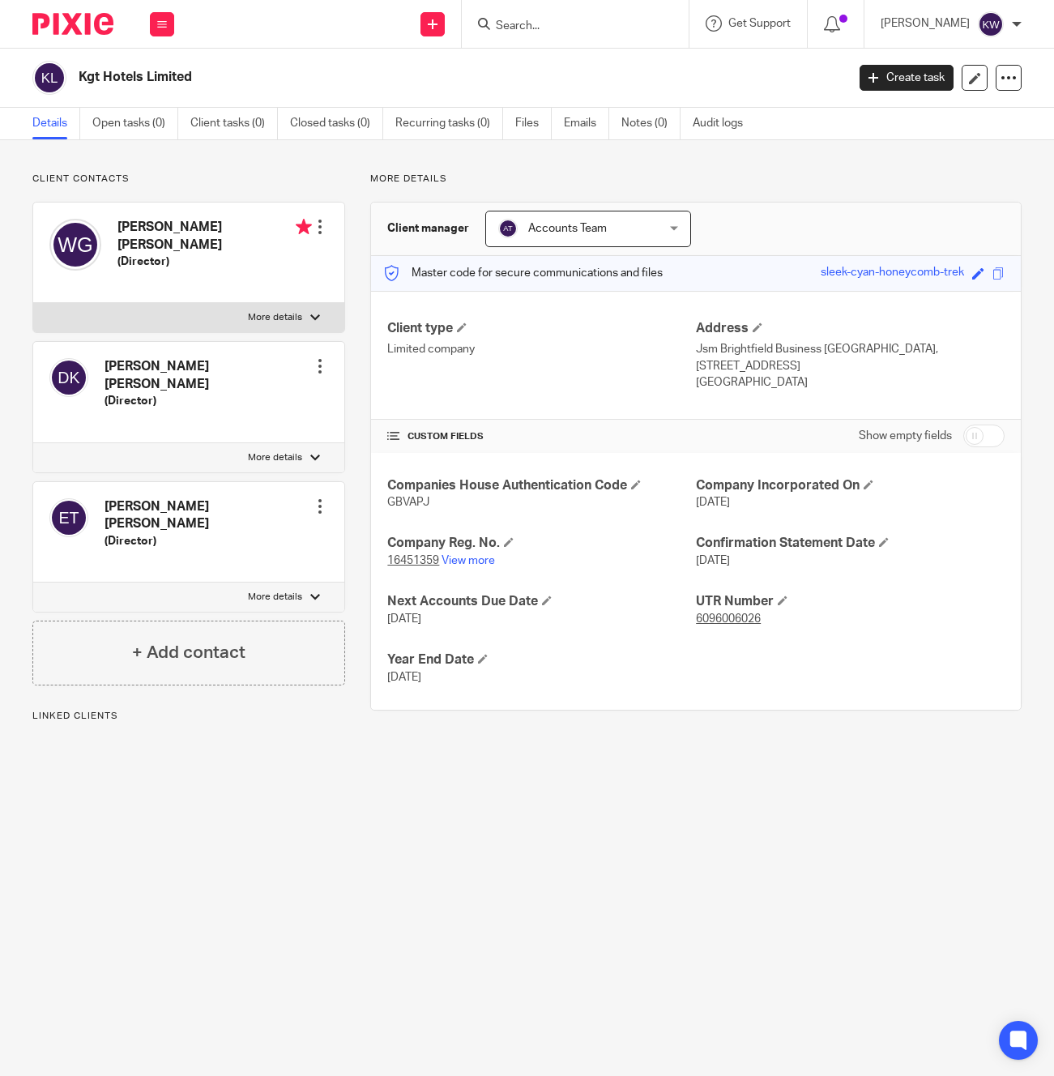
click at [149, 83] on h2 "Kgt Hotels Limited" at bounding box center [381, 77] width 605 height 17
copy main "Kgt Hotels Limited Create task Update from Companies House Export data Merge Ar…"
click at [612, 26] on input "Search" at bounding box center [567, 26] width 146 height 15
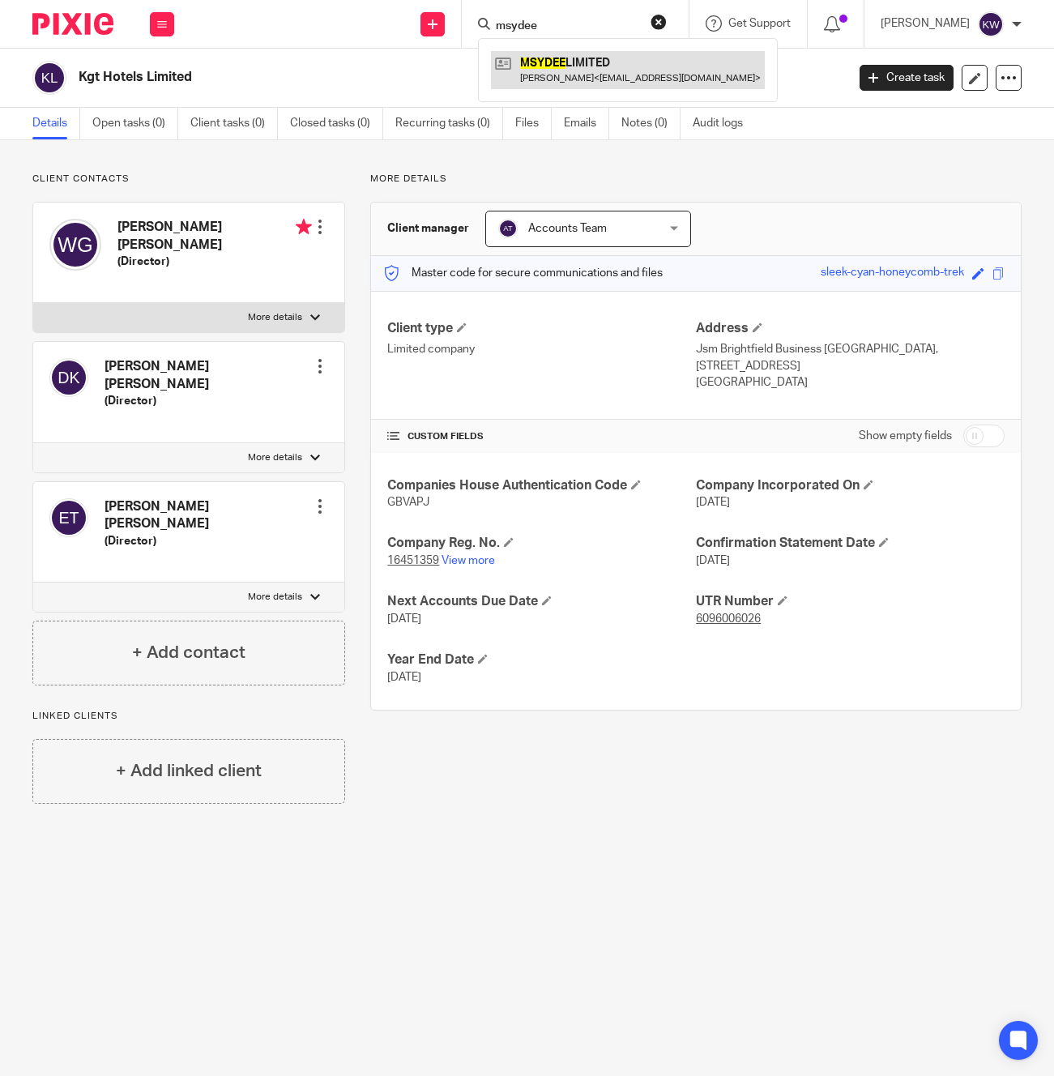
type input "msydee"
click at [604, 70] on link at bounding box center [628, 69] width 274 height 37
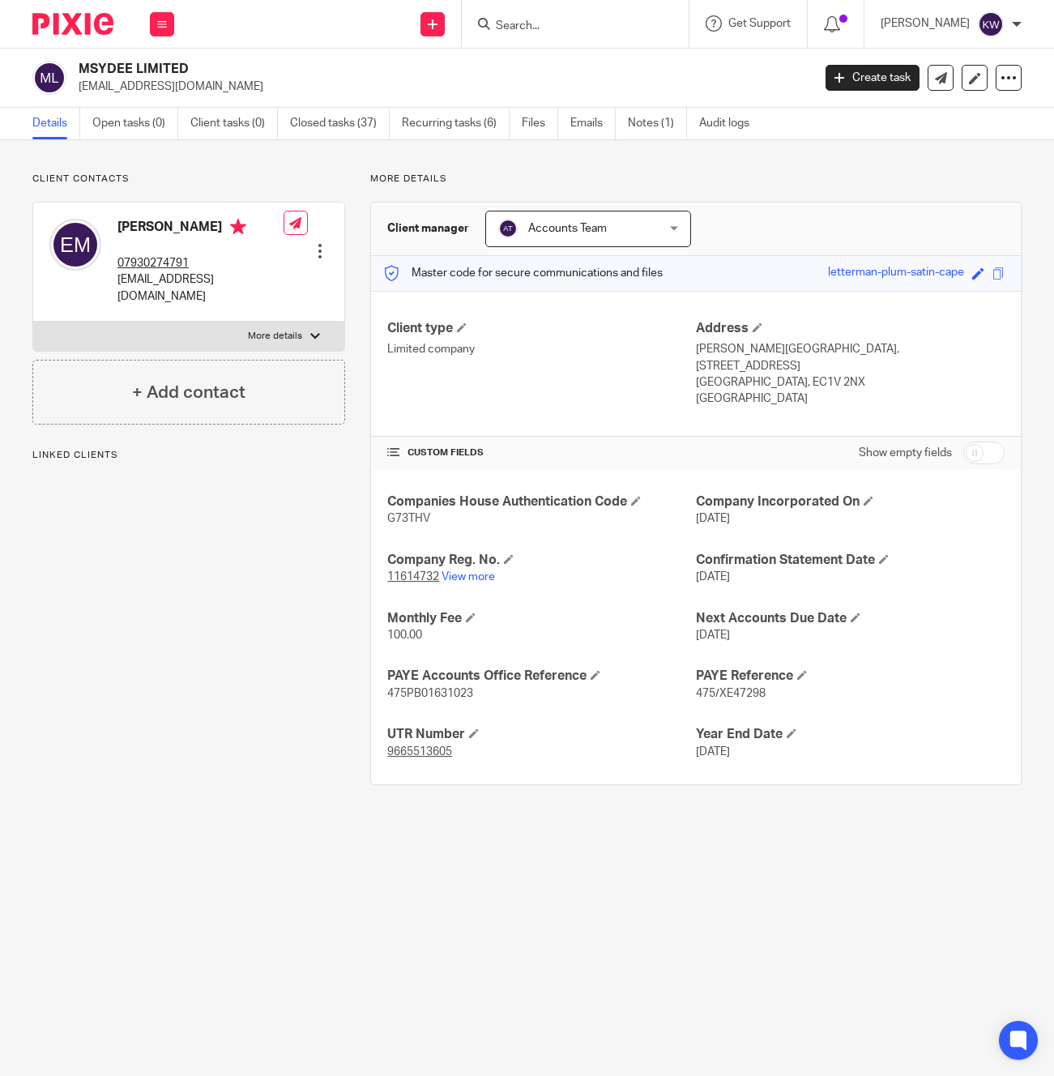
click at [161, 282] on p "masiyadee@hotmail.co.uk" at bounding box center [200, 287] width 166 height 33
copy div "masiyadee@hotmail.co.uk"
click at [609, 35] on div at bounding box center [575, 24] width 227 height 48
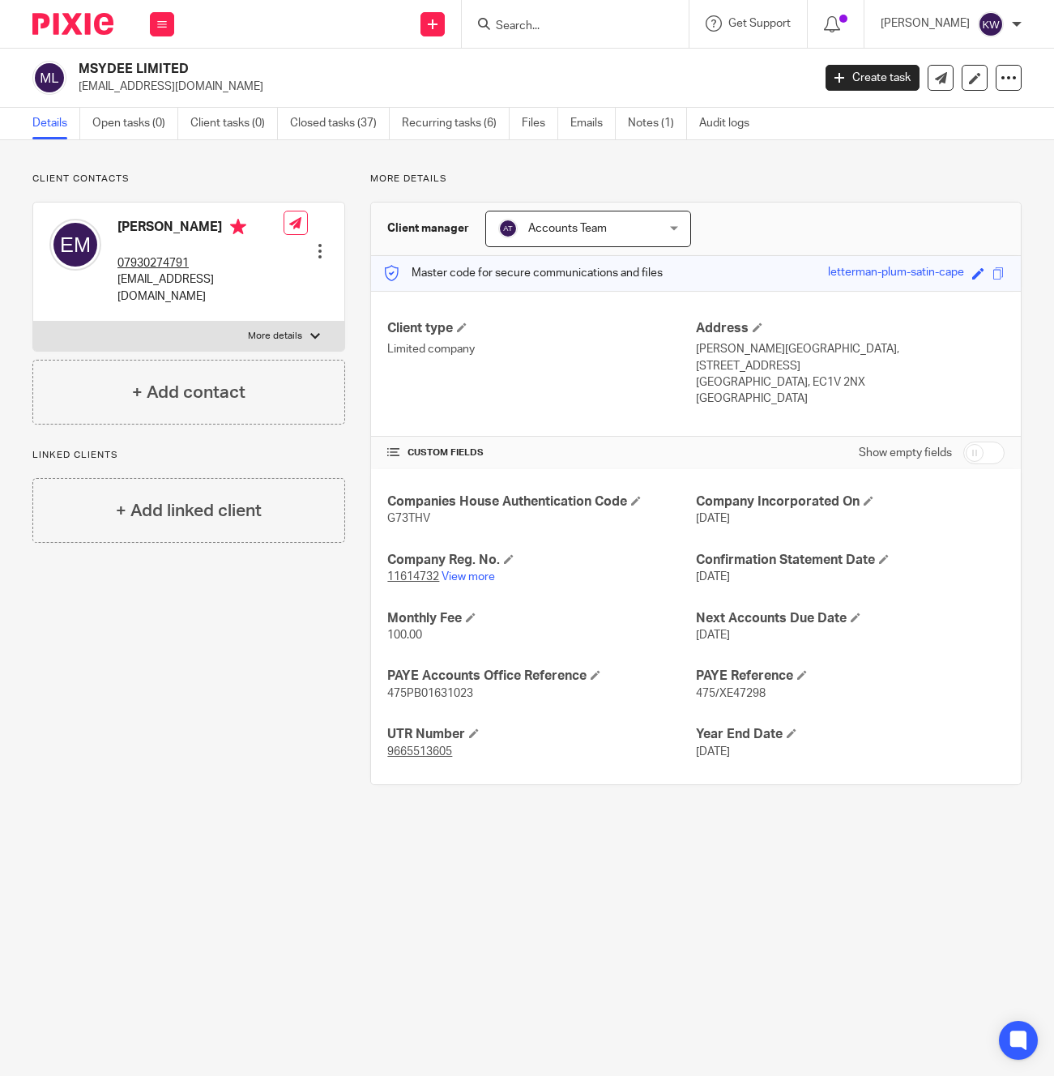
click at [603, 29] on input "Search" at bounding box center [567, 26] width 146 height 15
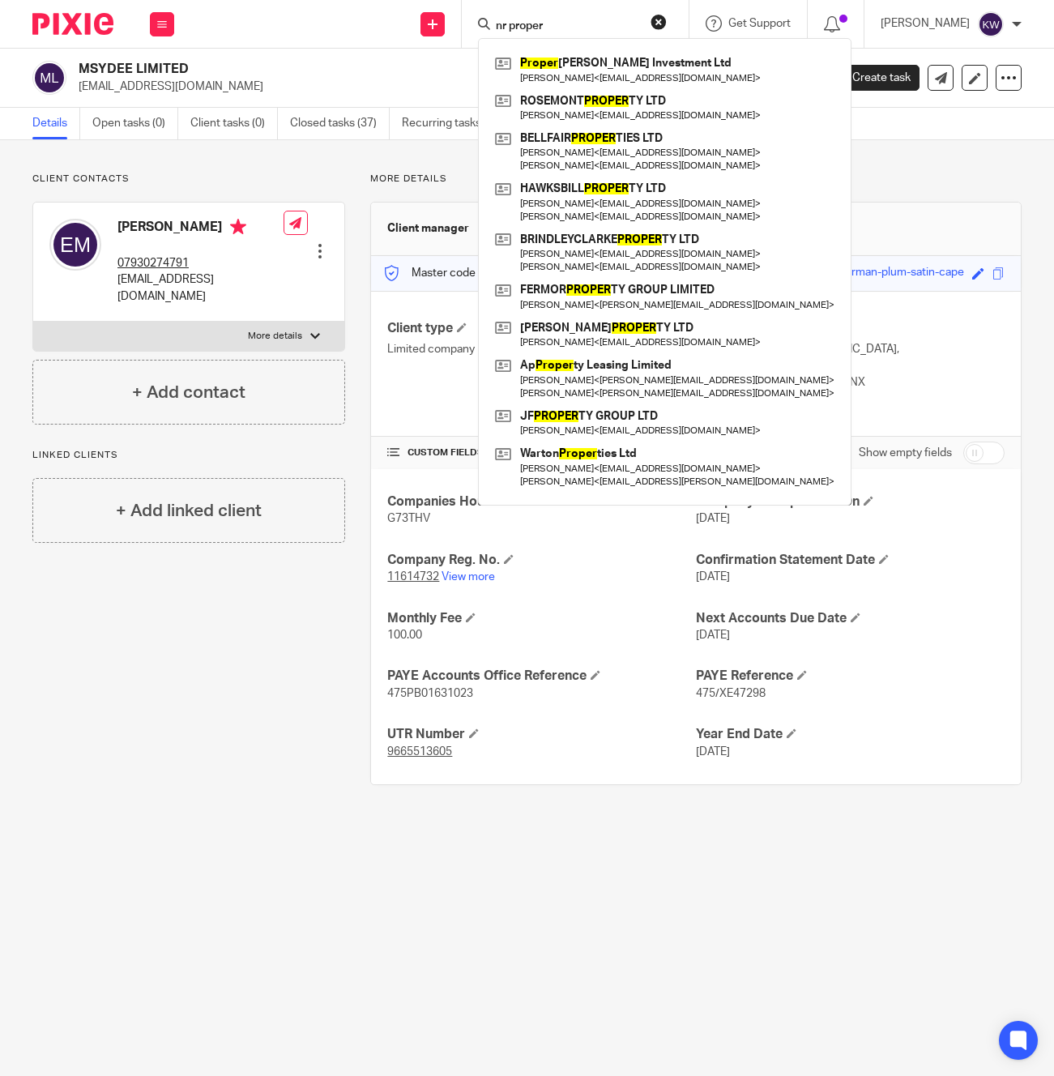
click at [574, 25] on input "nr proper" at bounding box center [567, 26] width 146 height 15
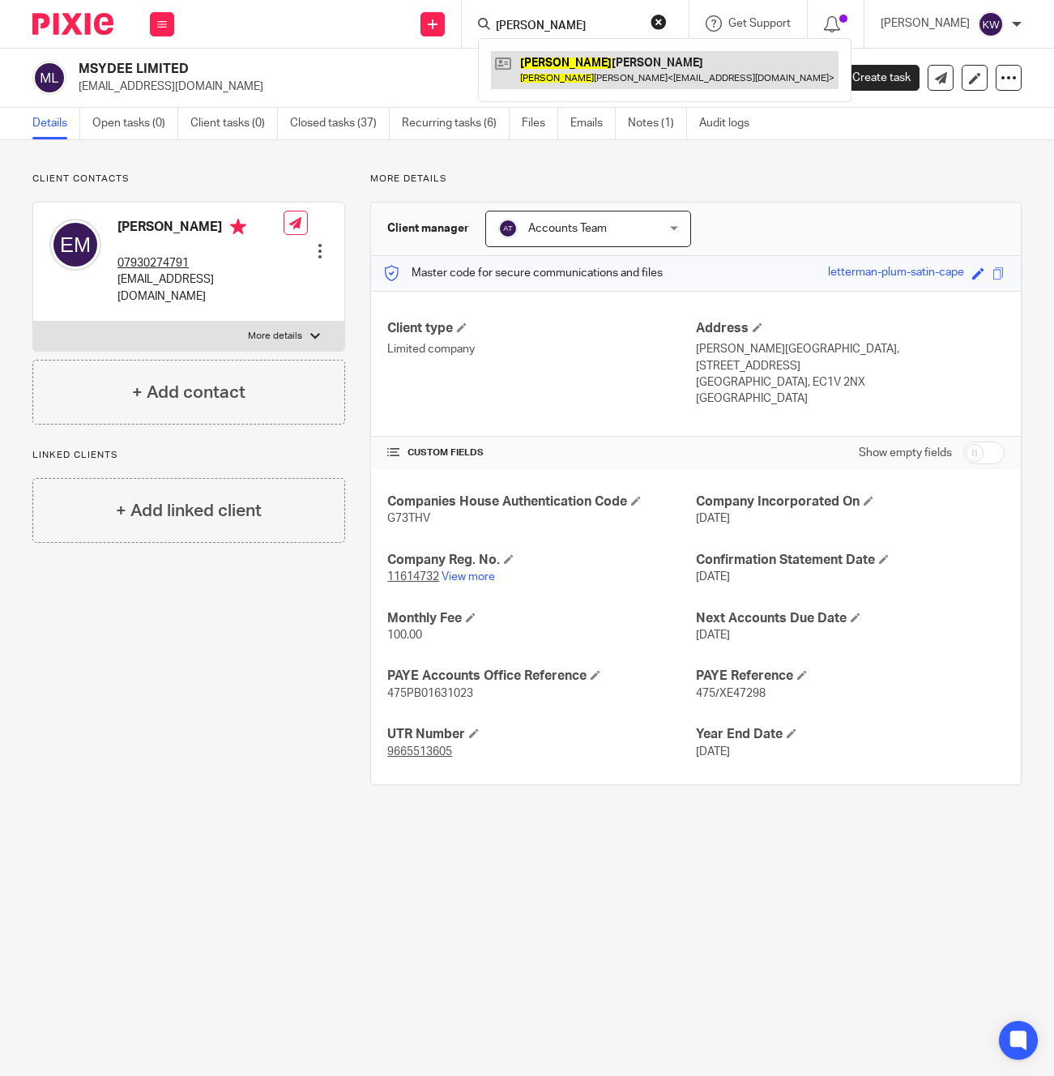
type input "nasser"
click at [586, 67] on link at bounding box center [665, 69] width 348 height 37
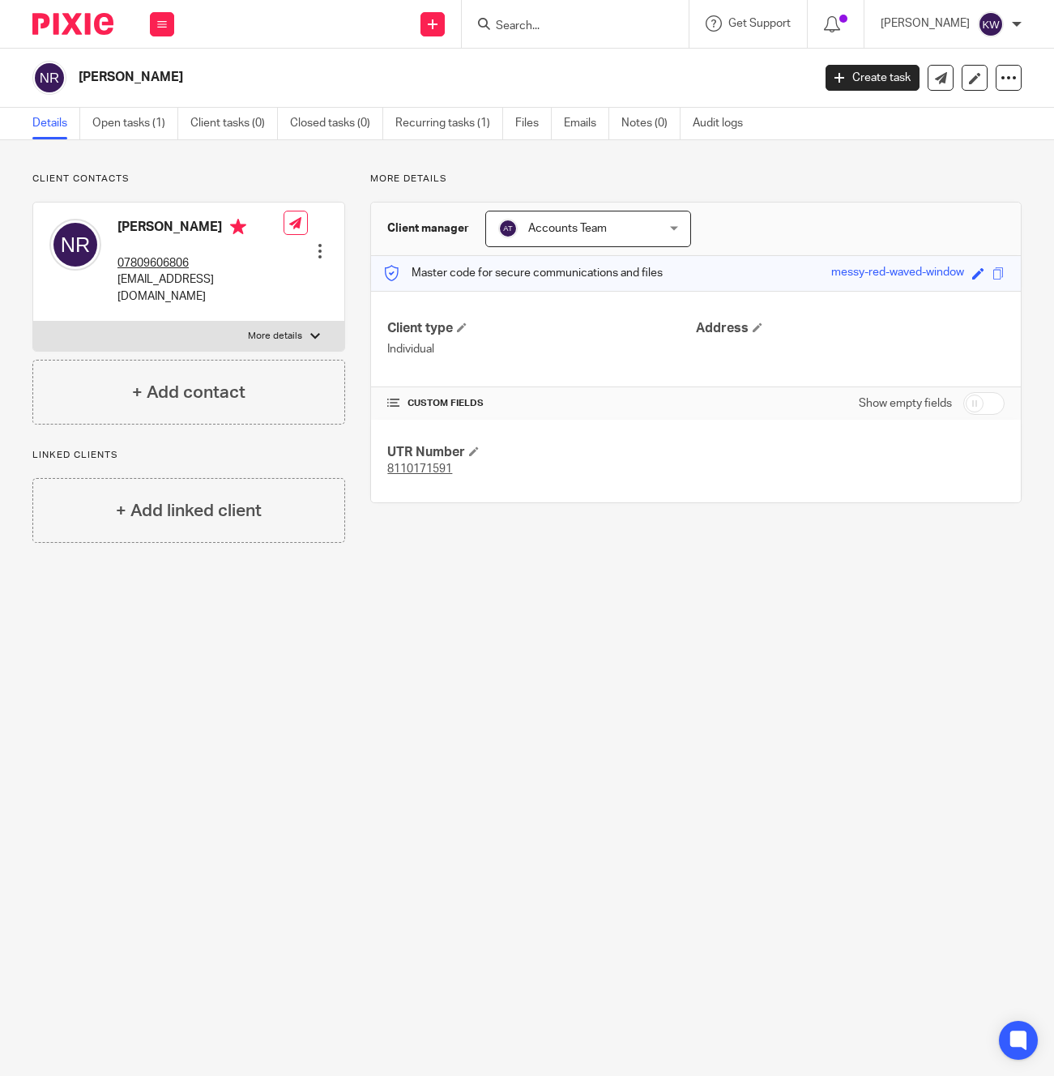
click at [165, 279] on p "[EMAIL_ADDRESS][DOMAIN_NAME]" at bounding box center [200, 287] width 166 height 33
click at [545, 28] on input "Search" at bounding box center [567, 26] width 146 height 15
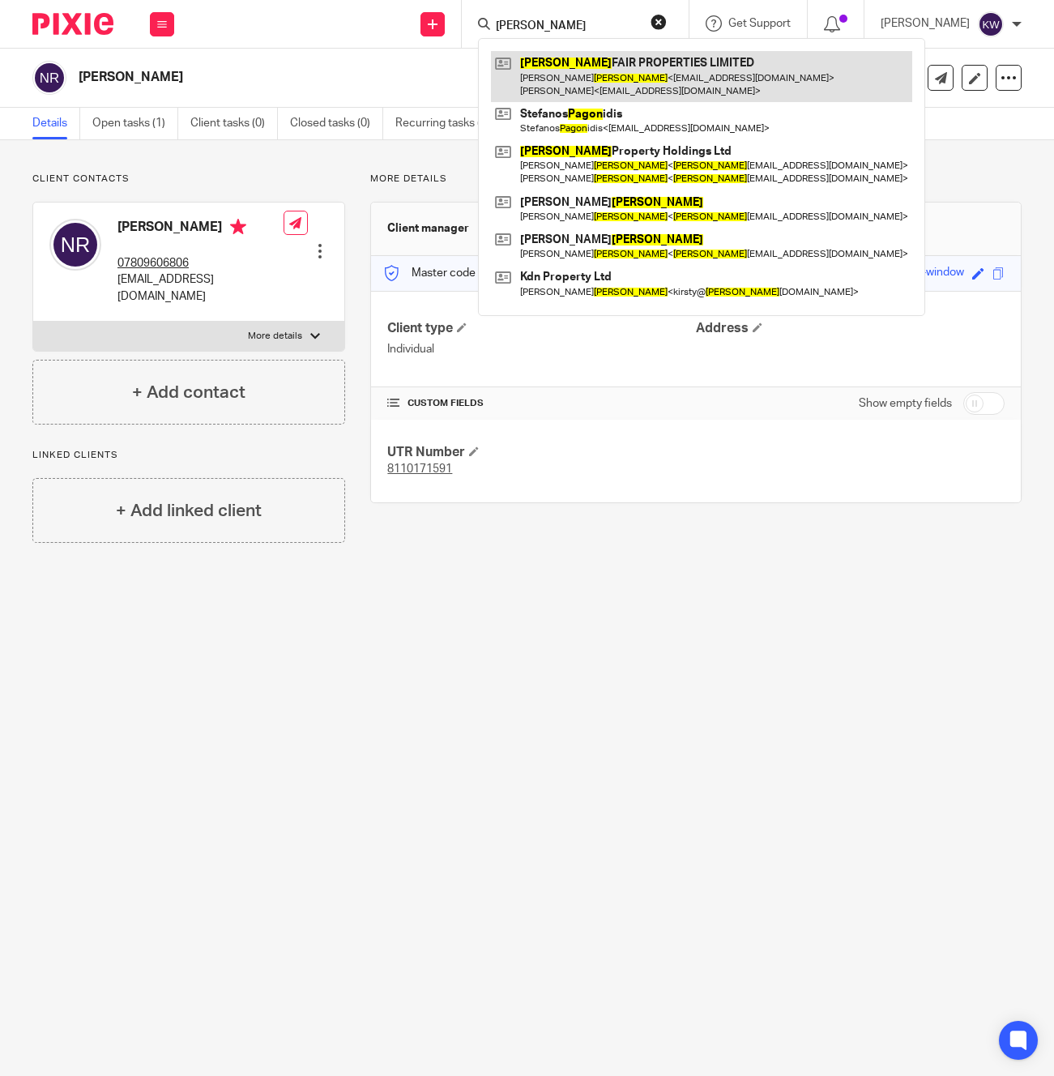
type input "[PERSON_NAME]"
drag, startPoint x: 554, startPoint y: 84, endPoint x: 527, endPoint y: 99, distance: 30.5
click at [554, 84] on link at bounding box center [701, 76] width 421 height 50
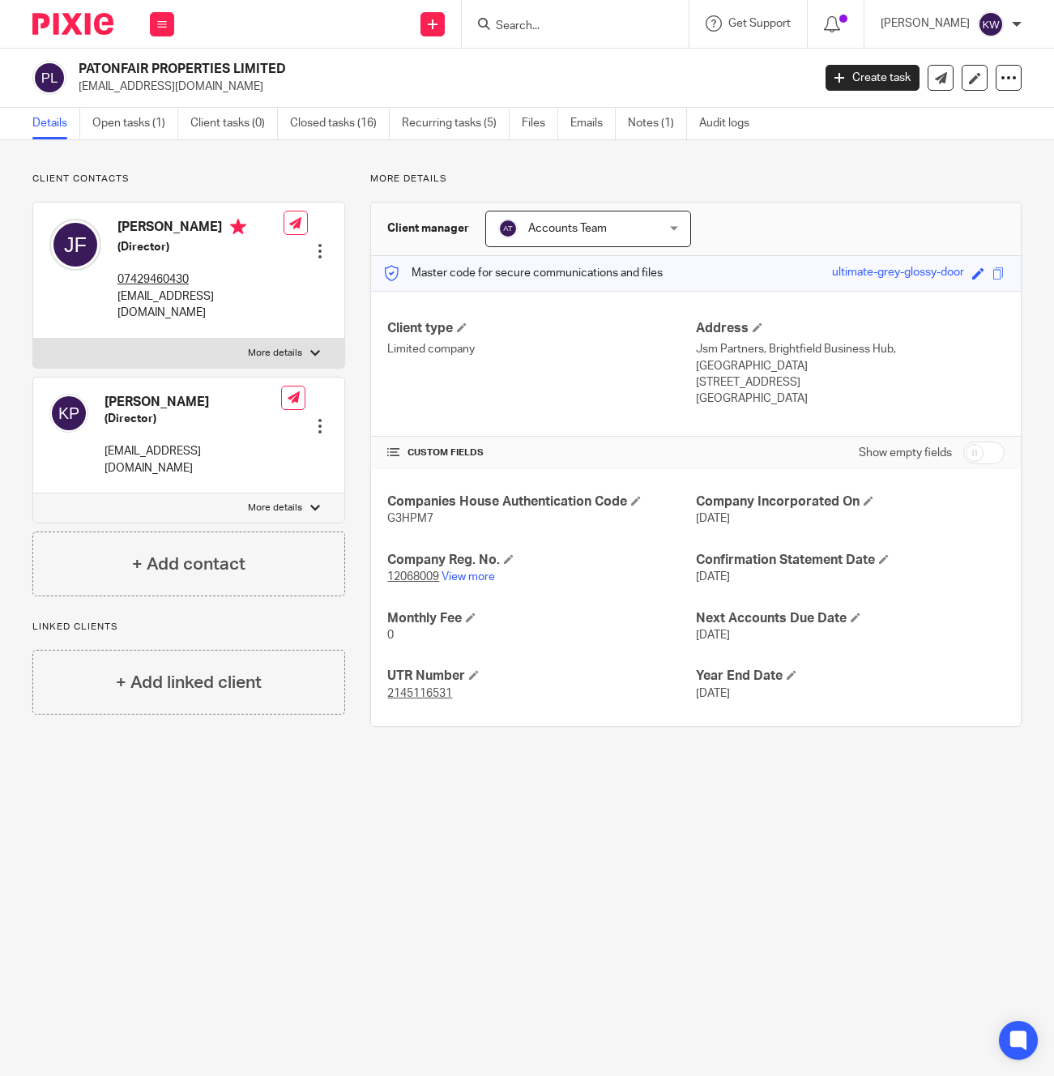
click at [191, 297] on p "[EMAIL_ADDRESS][DOMAIN_NAME]" at bounding box center [200, 304] width 166 height 33
copy div "[EMAIL_ADDRESS][DOMAIN_NAME]"
click at [174, 444] on div "Kris Paton (Director) krispaton@yahoo.com" at bounding box center [165, 436] width 232 height 100
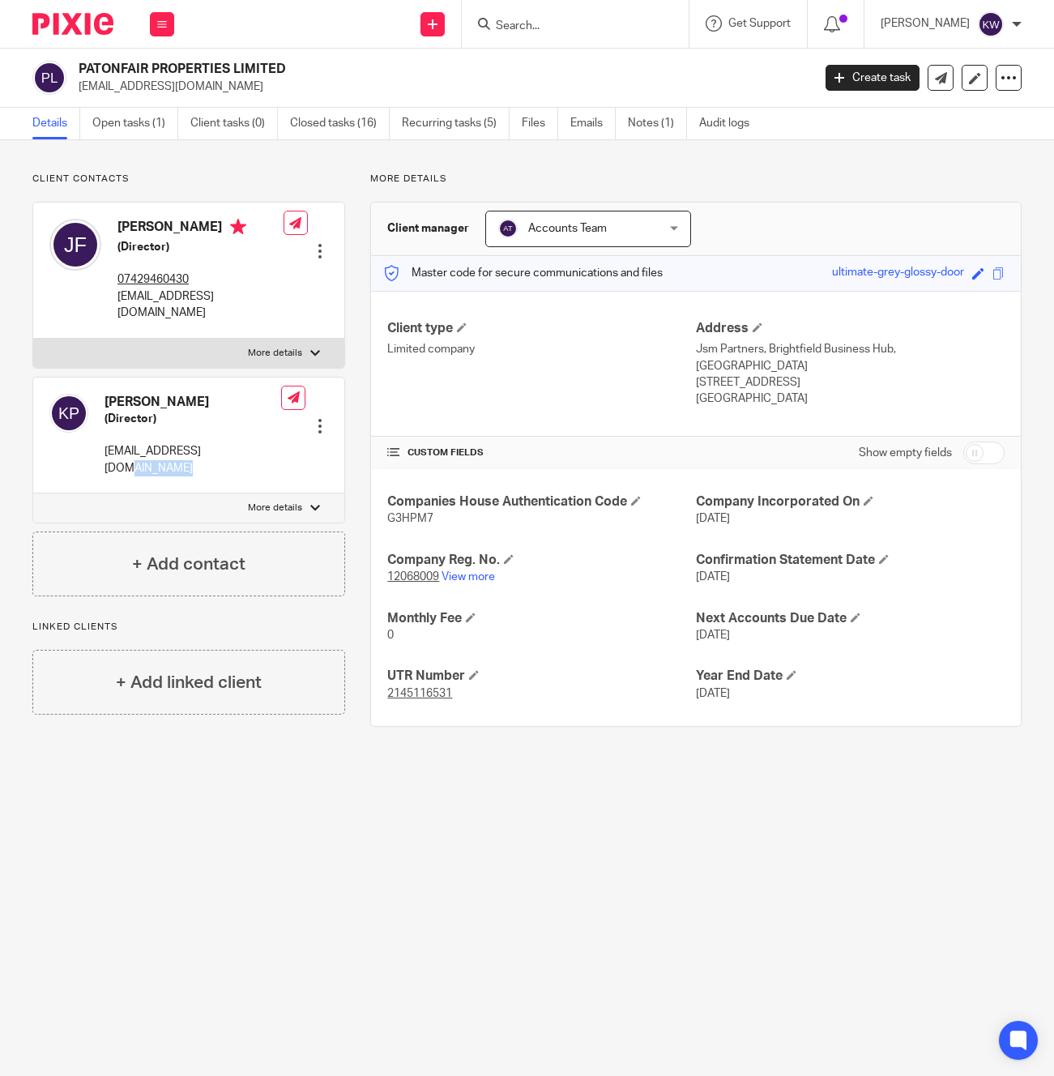
click at [174, 444] on div "Kris Paton (Director) krispaton@yahoo.com" at bounding box center [165, 436] width 232 height 100
copy div "krispaton@yahoo.com"
click at [607, 29] on input "Search" at bounding box center [567, 26] width 146 height 15
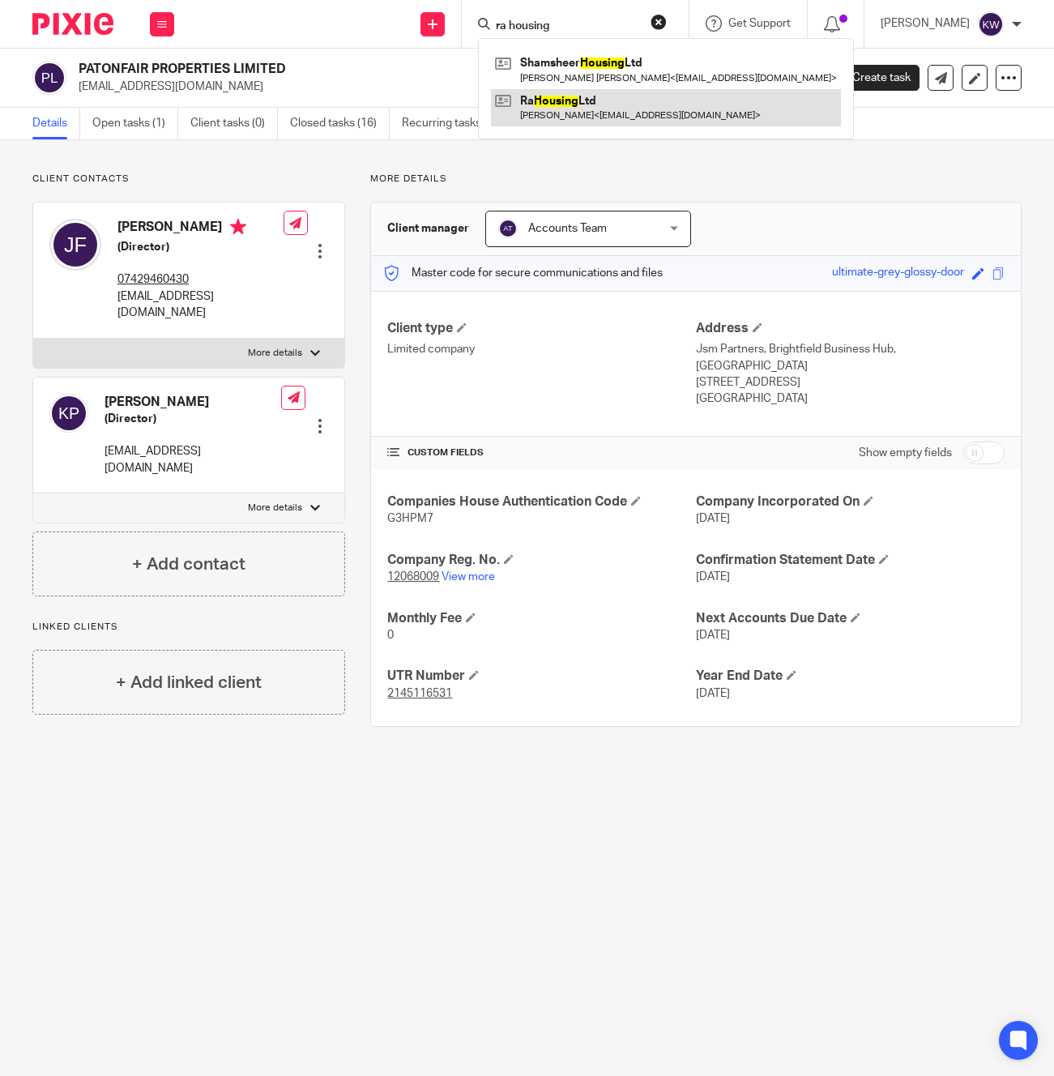
type input "ra housing"
click at [610, 111] on link at bounding box center [666, 107] width 350 height 37
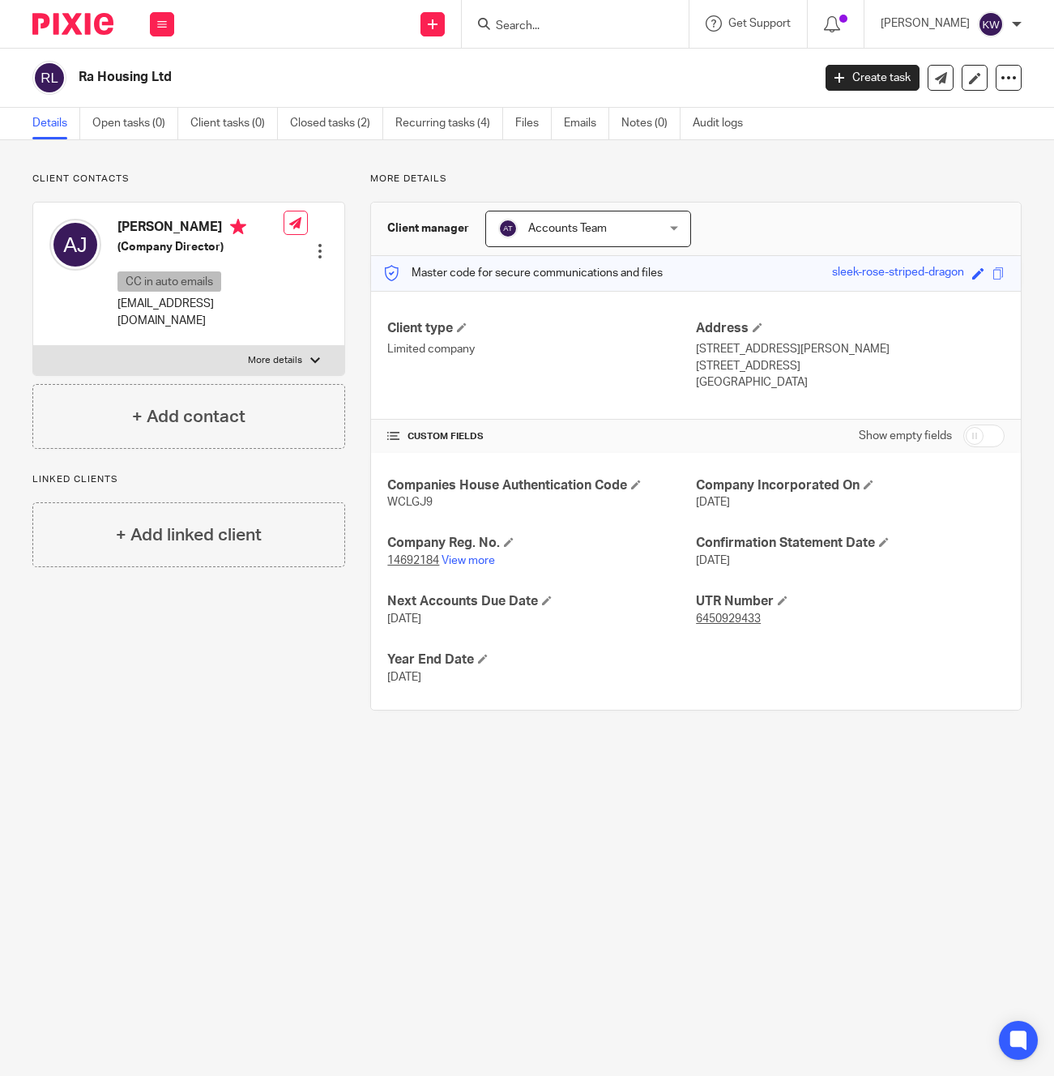
click at [198, 303] on p "[EMAIL_ADDRESS][DOMAIN_NAME]" at bounding box center [200, 312] width 166 height 33
click at [575, 26] on input "Search" at bounding box center [567, 26] width 146 height 15
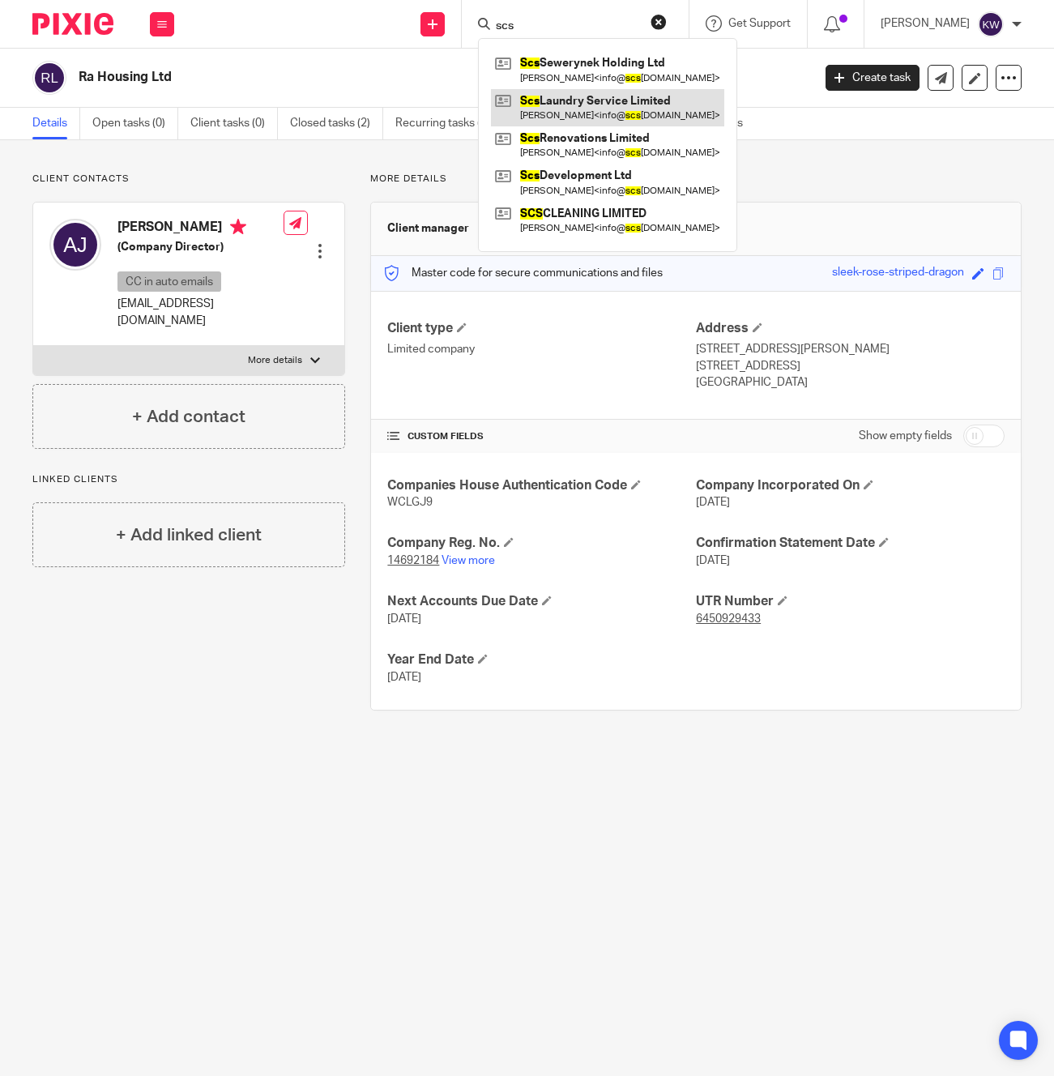
type input "scs"
click at [607, 115] on link at bounding box center [607, 107] width 233 height 37
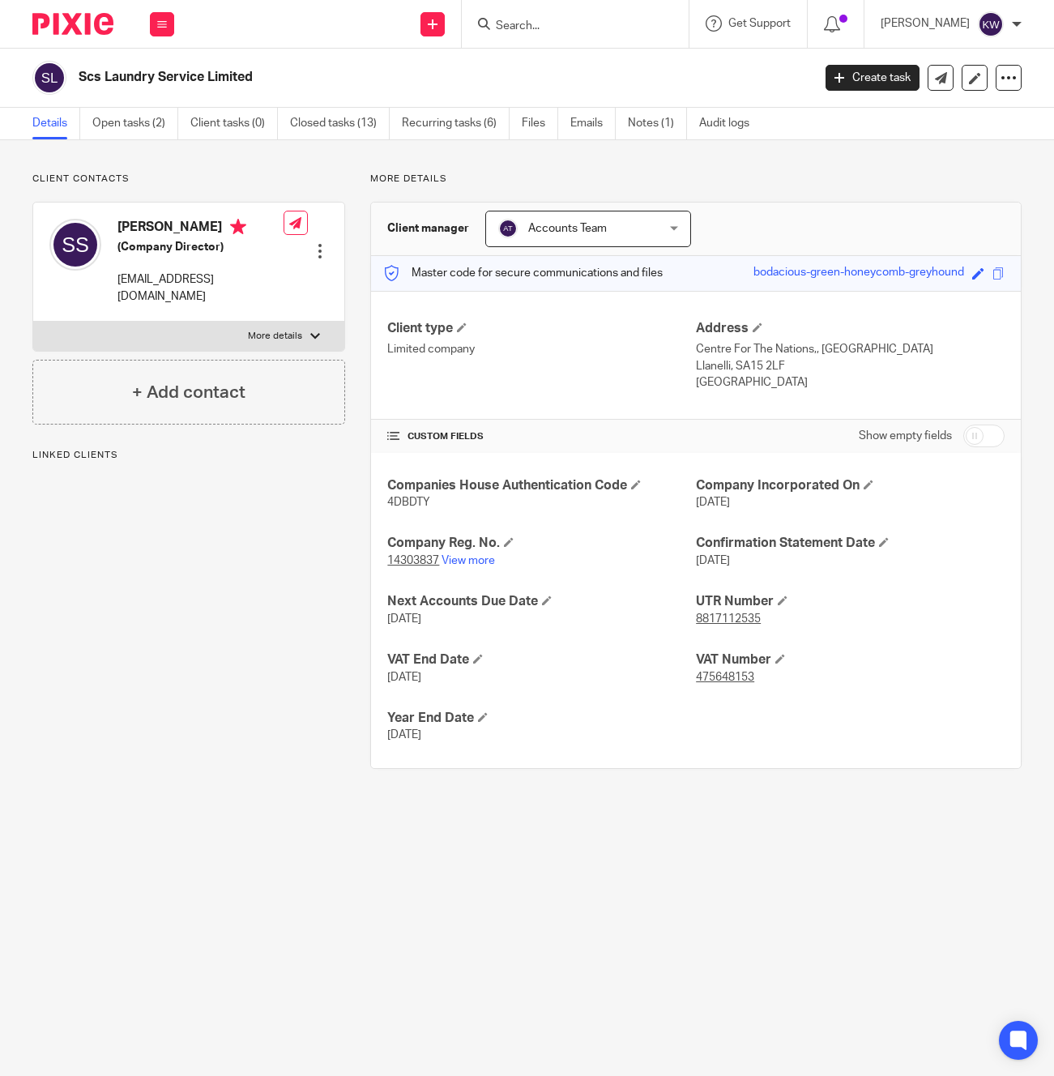
click at [184, 292] on p "[EMAIL_ADDRESS][DOMAIN_NAME]" at bounding box center [200, 287] width 166 height 33
copy div "[EMAIL_ADDRESS][DOMAIN_NAME]"
click at [606, 28] on input "Search" at bounding box center [567, 26] width 146 height 15
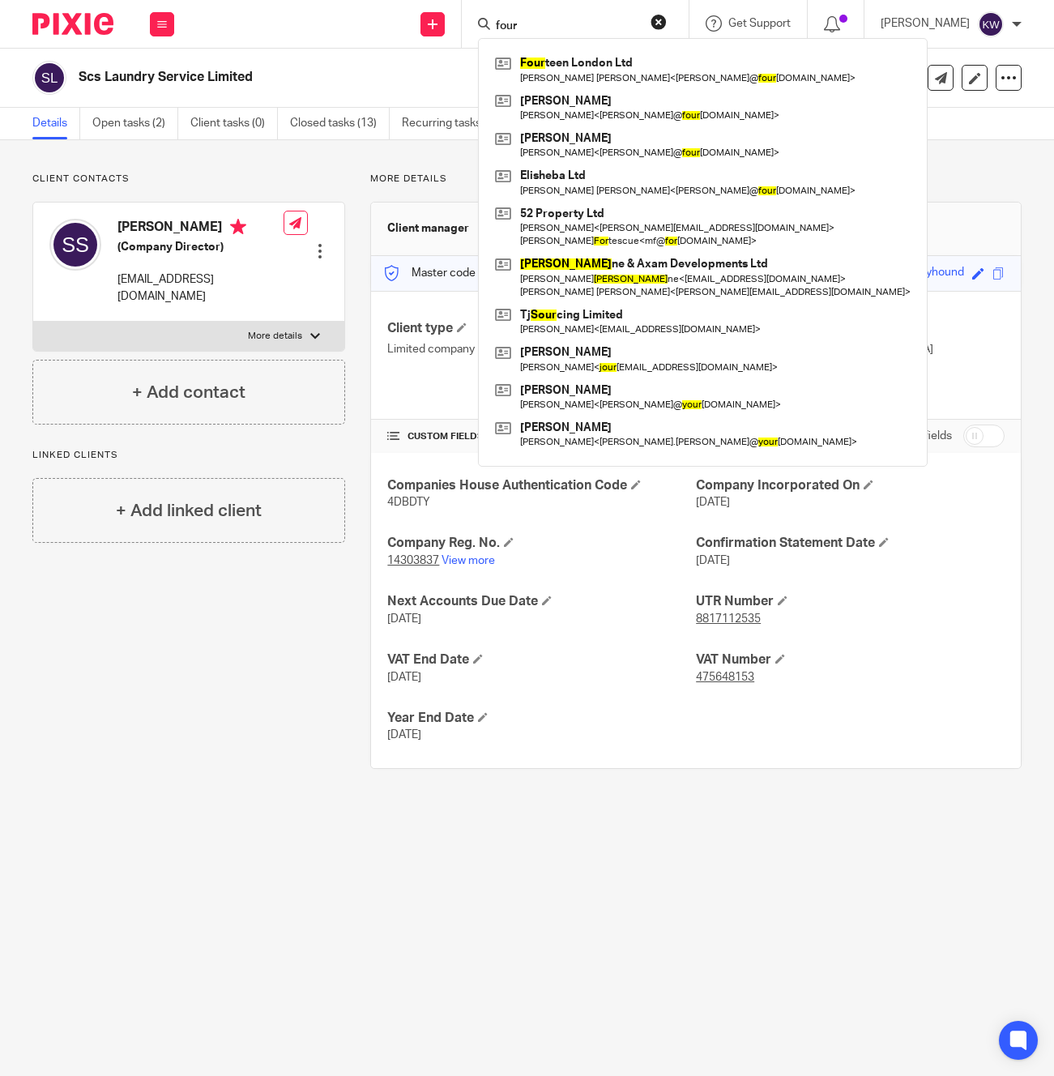
click at [591, 19] on input "four" at bounding box center [567, 26] width 146 height 15
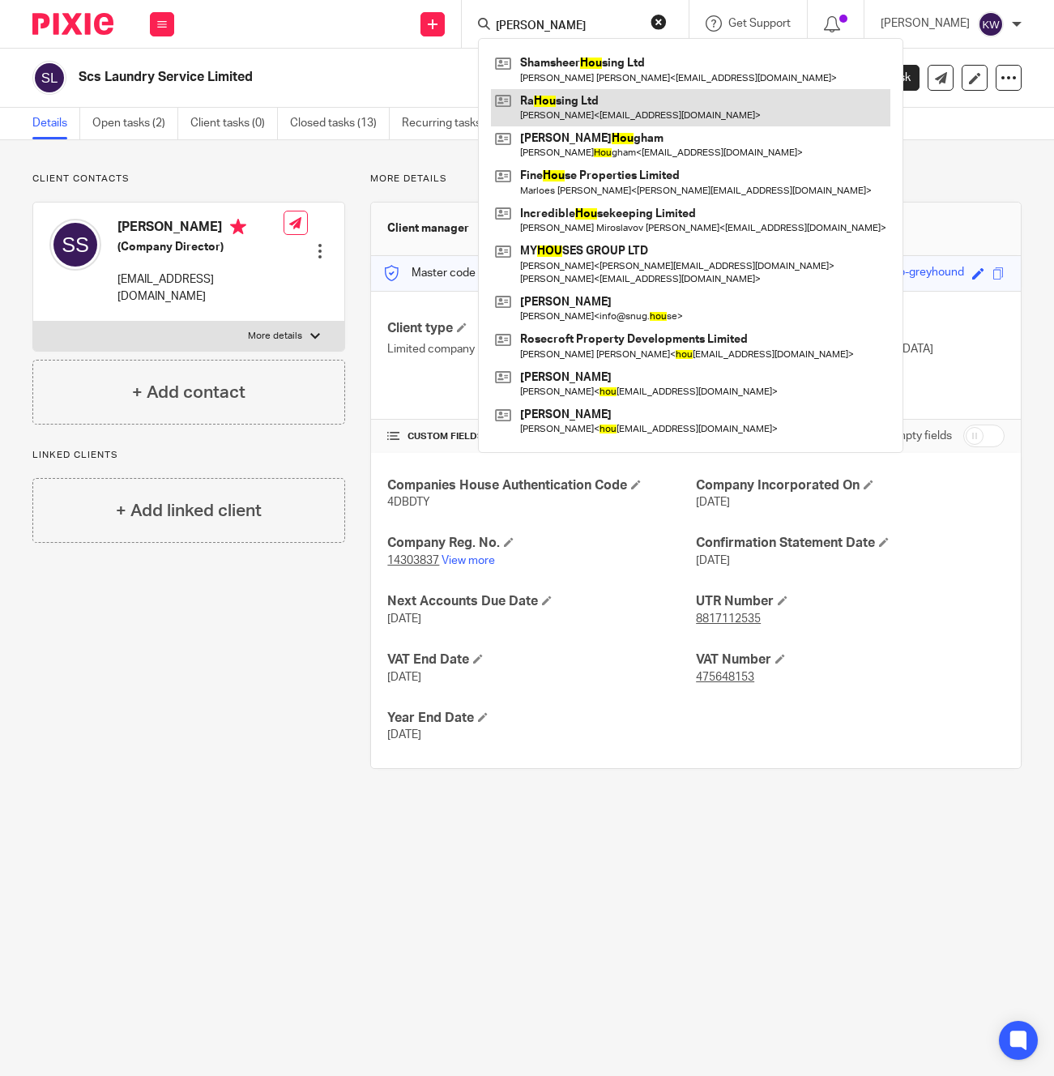
type input "[PERSON_NAME]"
click at [595, 117] on link at bounding box center [690, 107] width 399 height 37
